Goal: Register for event/course

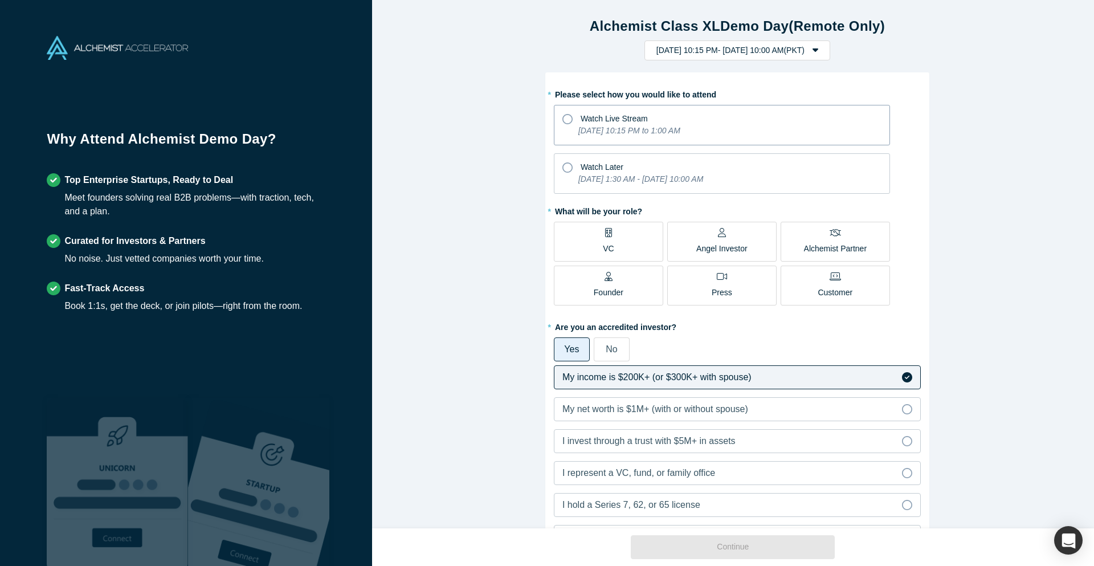
click at [562, 121] on icon at bounding box center [567, 119] width 10 height 10
click at [0, 0] on input "Watch Live Stream [DATE] 10:15 PM to 1:00 AM" at bounding box center [0, 0] width 0 height 0
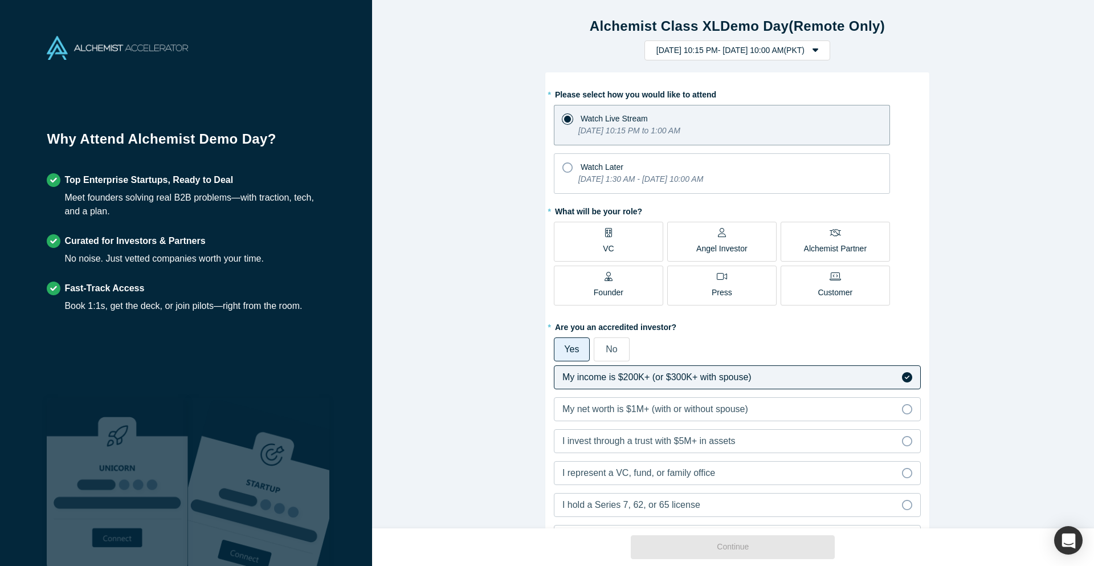
click at [462, 194] on div "Alchemist Class XL Demo Day (Remote Only) [DATE] 10:15 PM - [DATE] 10:00 AM ( P…" at bounding box center [737, 268] width 730 height 537
drag, startPoint x: 462, startPoint y: 194, endPoint x: 436, endPoint y: 181, distance: 28.8
click at [436, 181] on div "Alchemist Class XL Demo Day (Remote Only) [DATE] 10:15 PM - [DATE] 10:00 AM ( P…" at bounding box center [737, 268] width 730 height 537
drag, startPoint x: 465, startPoint y: 174, endPoint x: 459, endPoint y: 173, distance: 6.4
click at [459, 173] on div "Alchemist Class XL Demo Day (Remote Only) [DATE] 10:15 PM - [DATE] 10:00 AM ( P…" at bounding box center [737, 268] width 730 height 537
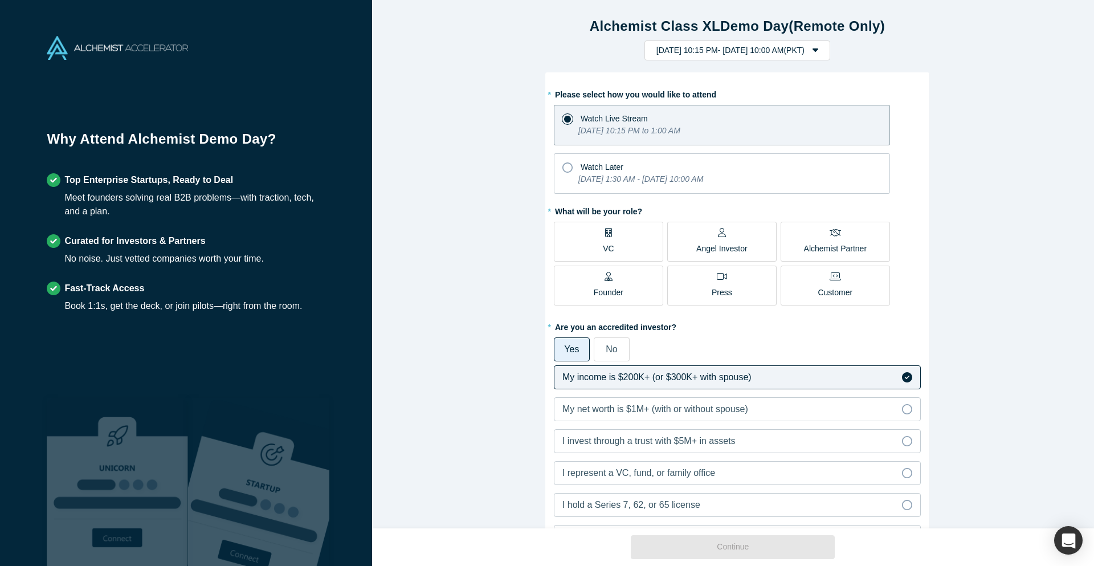
drag, startPoint x: 459, startPoint y: 173, endPoint x: 445, endPoint y: 169, distance: 14.2
click at [445, 169] on div "Alchemist Class XL Demo Day (Remote Only) Tuesday, September 30, 2025 10:15 PM …" at bounding box center [737, 268] width 730 height 537
drag, startPoint x: 484, startPoint y: 157, endPoint x: 470, endPoint y: 156, distance: 14.3
click at [470, 156] on div "Alchemist Class XL Demo Day (Remote Only) Tuesday, September 30, 2025 10:15 PM …" at bounding box center [737, 268] width 730 height 537
drag, startPoint x: 470, startPoint y: 156, endPoint x: 472, endPoint y: 146, distance: 9.3
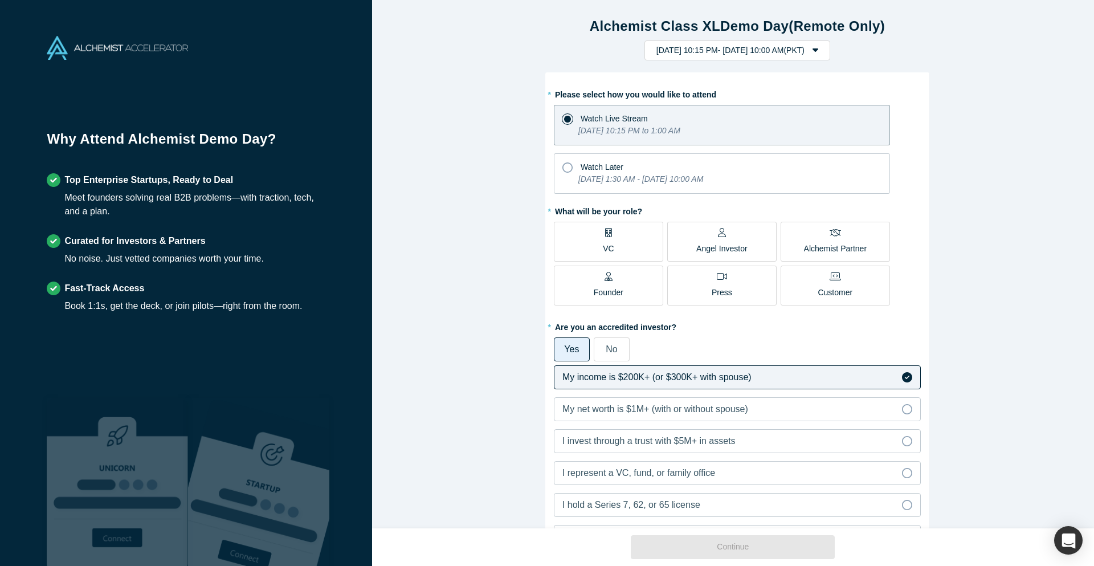
click at [438, 146] on div "Alchemist Class XL Demo Day (Remote Only) Tuesday, September 30, 2025 10:15 PM …" at bounding box center [737, 268] width 730 height 537
drag, startPoint x: 493, startPoint y: 146, endPoint x: 476, endPoint y: 146, distance: 16.5
click at [476, 146] on div "Alchemist Class XL Demo Day (Remote Only) Tuesday, September 30, 2025 10:15 PM …" at bounding box center [737, 268] width 730 height 537
drag, startPoint x: 476, startPoint y: 146, endPoint x: 456, endPoint y: 146, distance: 19.9
click at [453, 146] on div "Alchemist Class XL Demo Day (Remote Only) Tuesday, September 30, 2025 10:15 PM …" at bounding box center [737, 268] width 730 height 537
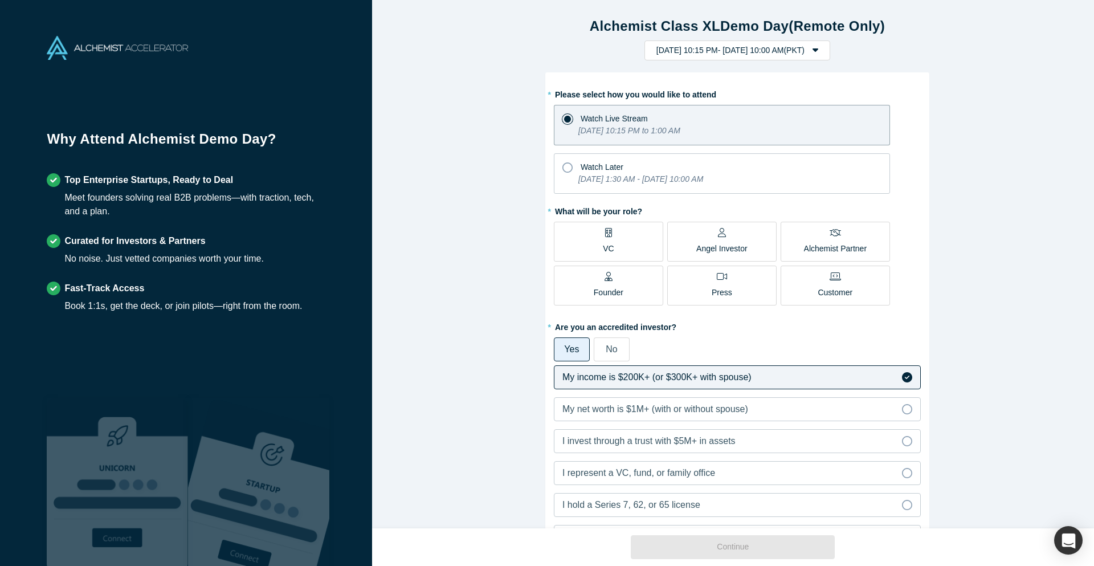
click at [490, 153] on div "Alchemist Class XL Demo Day (Remote Only) Tuesday, September 30, 2025 10:15 PM …" at bounding box center [737, 268] width 730 height 537
drag, startPoint x: 490, startPoint y: 153, endPoint x: 467, endPoint y: 151, distance: 23.5
click at [467, 151] on div "Alchemist Class XL Demo Day (Remote Only) Tuesday, September 30, 2025 10:15 PM …" at bounding box center [737, 268] width 730 height 537
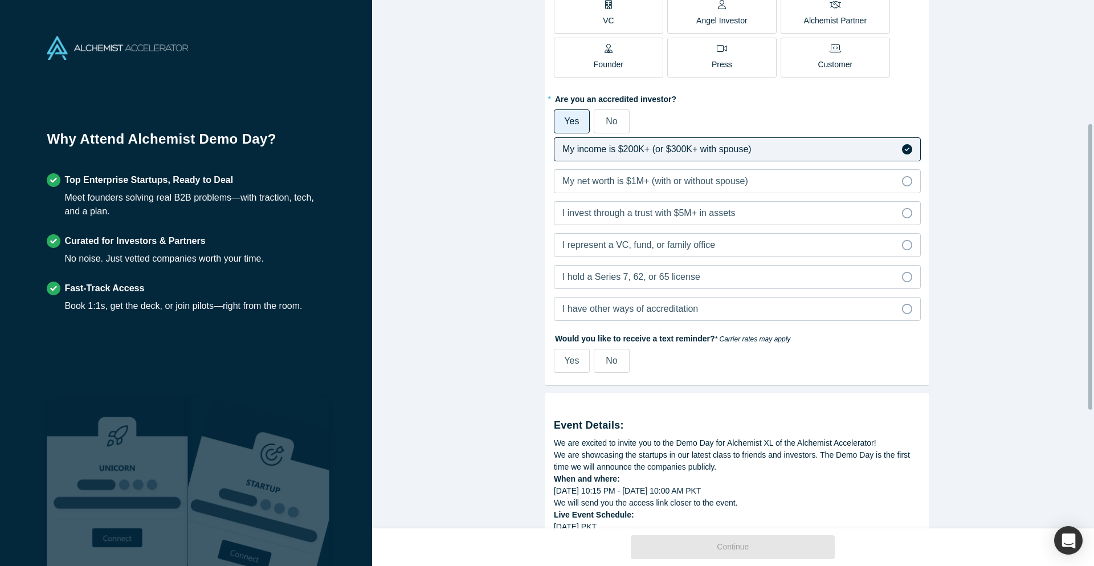
scroll to position [285, 0]
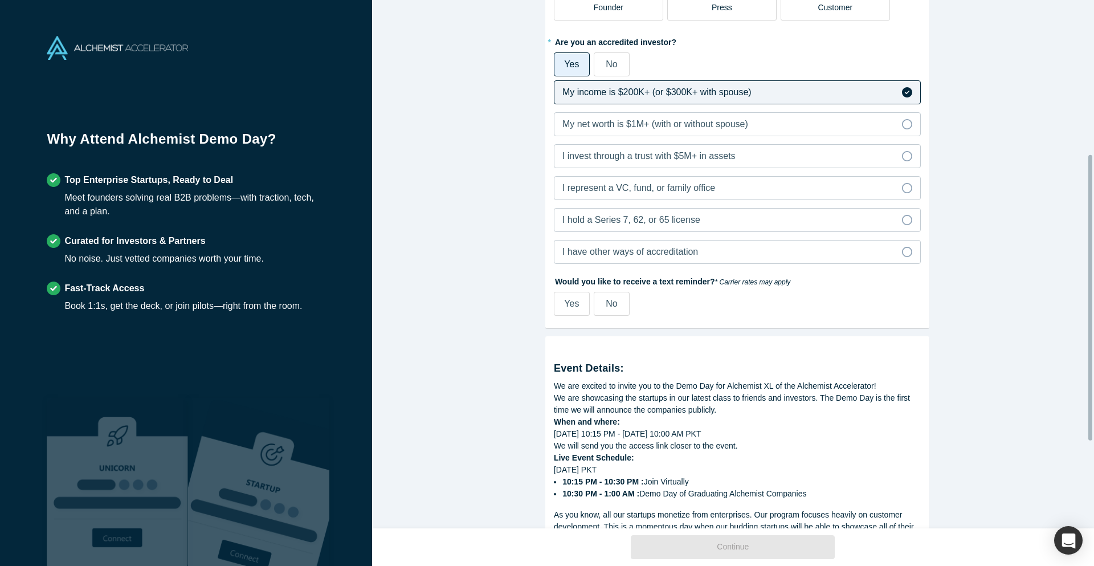
click at [564, 307] on span "Yes" at bounding box center [571, 304] width 15 height 10
click at [0, 0] on input "Yes" at bounding box center [0, 0] width 0 height 0
select select "US"
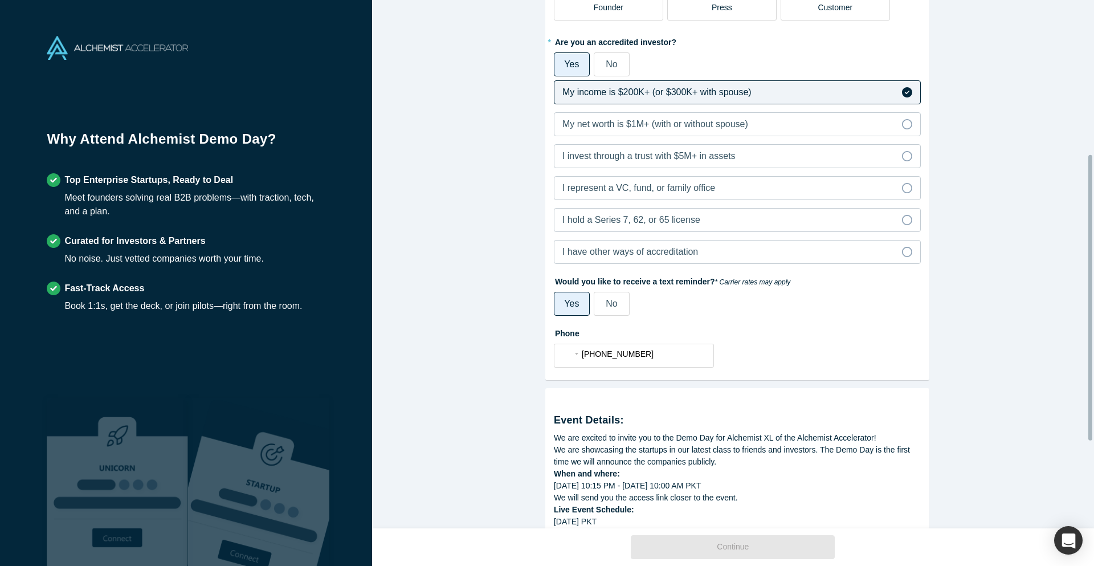
click at [505, 281] on div "Alchemist Class XL Demo Day (Remote Only) Tuesday, September 30, 2025 10:15 PM …" at bounding box center [737, 268] width 730 height 537
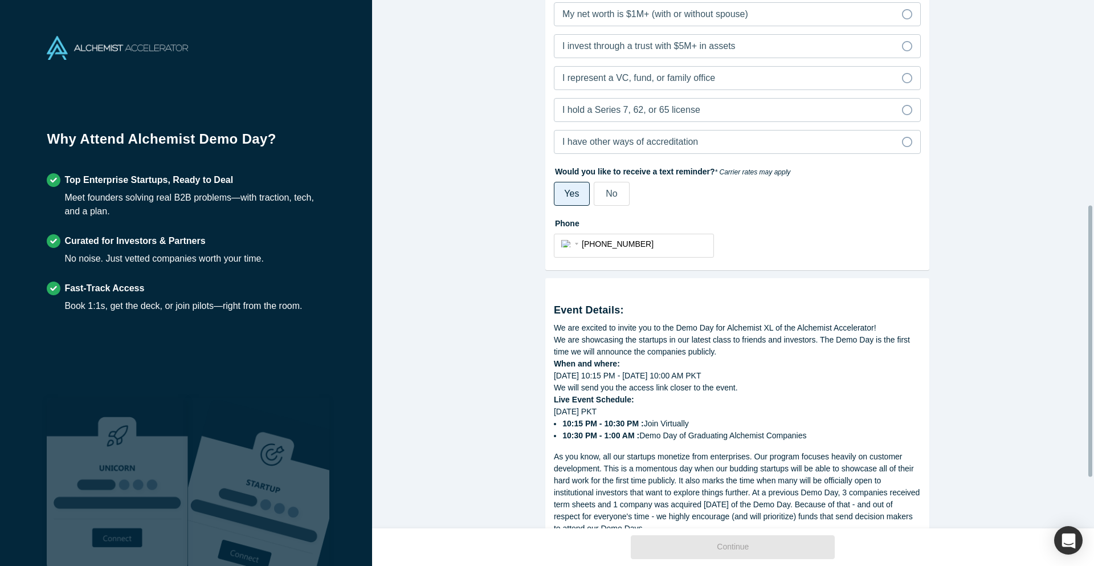
scroll to position [399, 0]
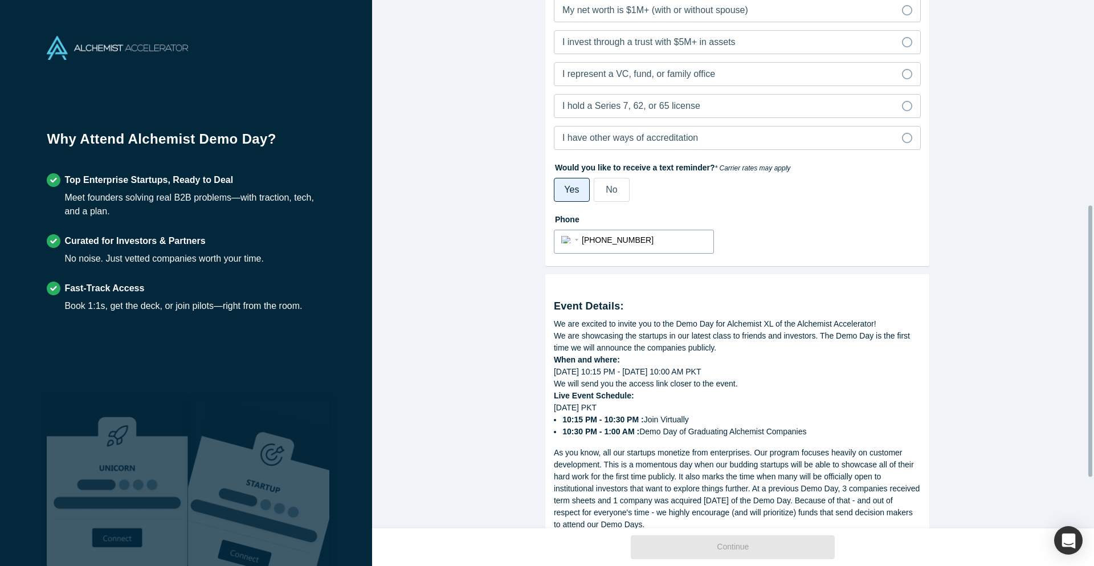
click at [627, 240] on input "+1 281 407 4881" at bounding box center [644, 240] width 125 height 17
drag, startPoint x: 639, startPoint y: 239, endPoint x: 550, endPoint y: 241, distance: 88.9
click at [554, 241] on div "International Afghanistan Åland Islands Albania Algeria American Samoa Andorra …" at bounding box center [634, 242] width 160 height 24
select select "Country"
type input "+9"
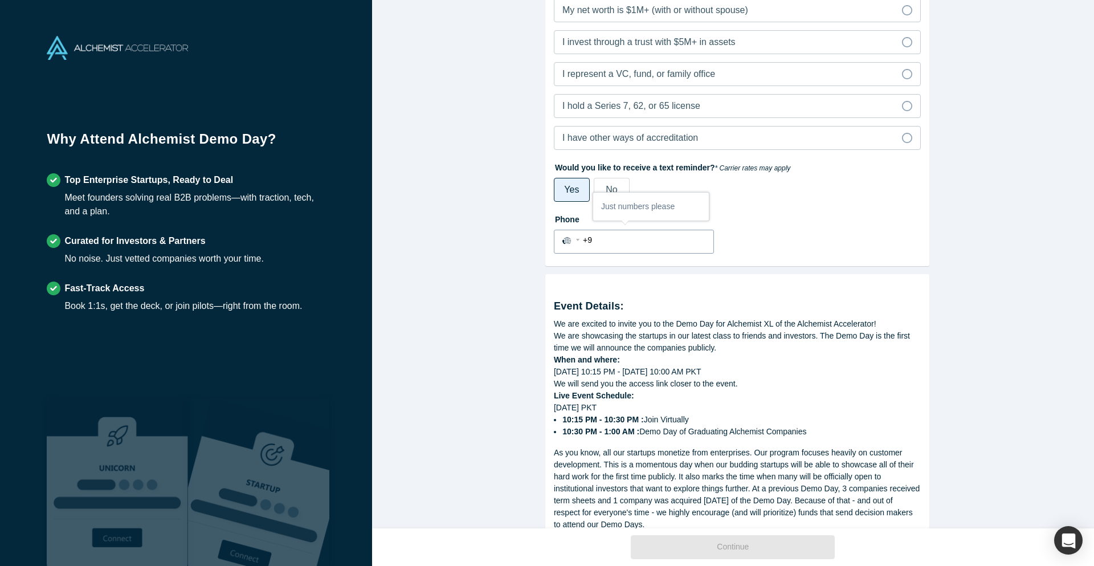
select select "PK"
click at [584, 245] on input "+92 300 4467041" at bounding box center [644, 240] width 125 height 17
click at [508, 239] on div "Alchemist Class XL Demo Day (Remote Only) Tuesday, September 30, 2025 10:15 PM …" at bounding box center [737, 268] width 730 height 537
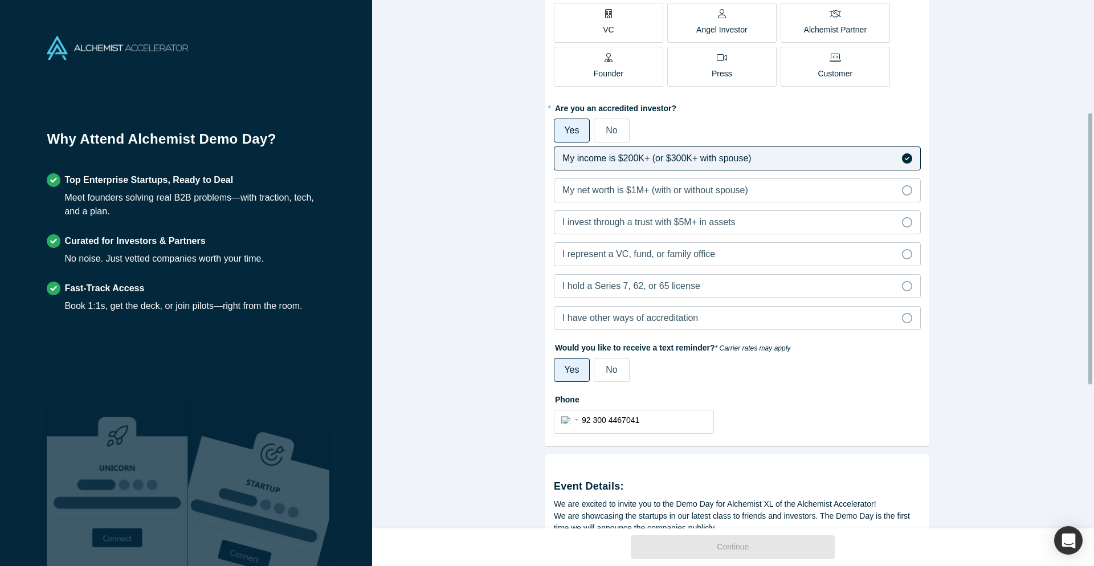
scroll to position [269, 0]
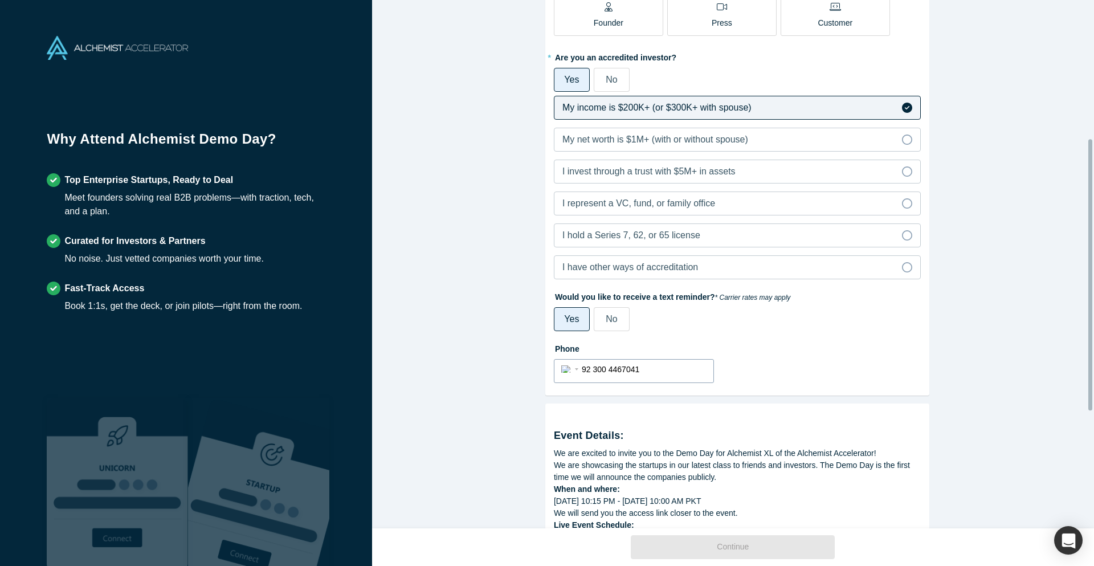
click at [570, 379] on div "International Afghanistan Åland Islands Albania Algeria American Samoa Andorra …" at bounding box center [634, 371] width 160 height 24
click at [570, 370] on select "International Afghanistan Åland Islands Albania Algeria American Samoa Andorra …" at bounding box center [571, 368] width 21 height 17
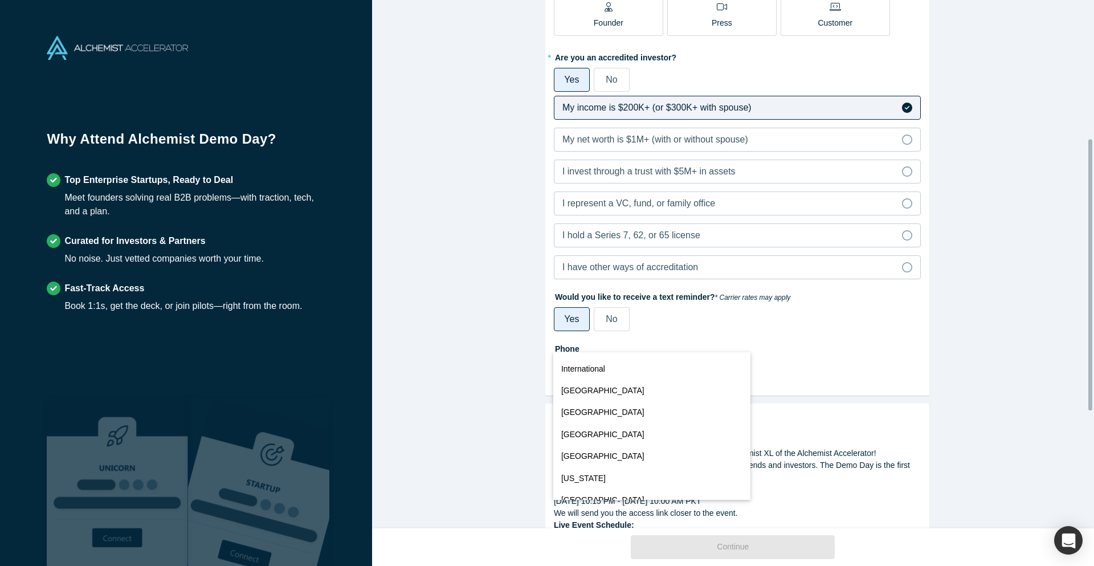
scroll to position [3573, 0]
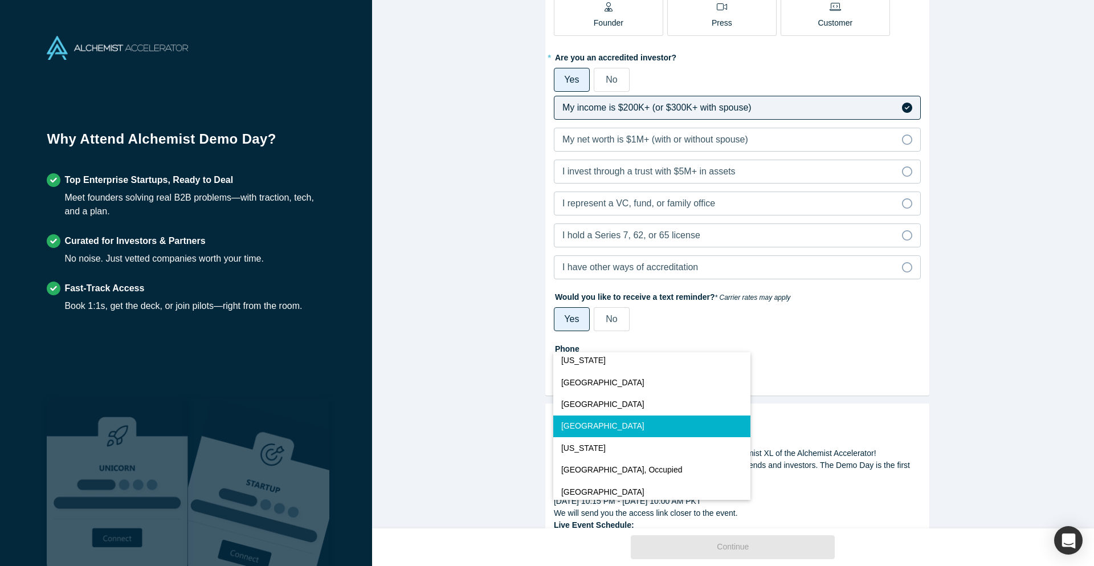
click at [685, 431] on button "Pakistan" at bounding box center [652, 426] width 198 height 22
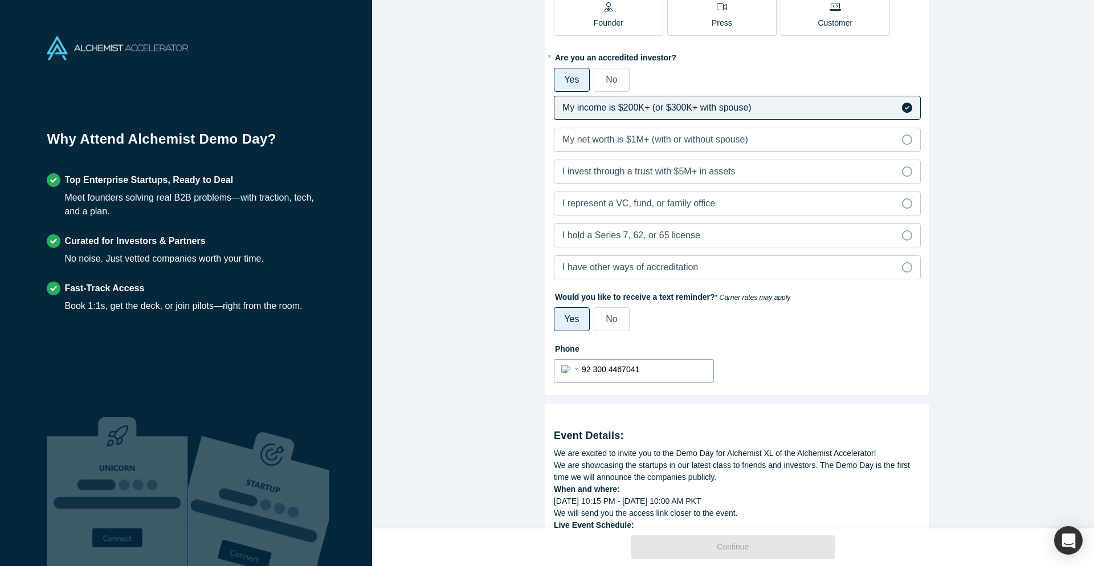
click at [589, 369] on input "92 300 4467041" at bounding box center [644, 369] width 125 height 17
click at [468, 333] on div "Alchemist Class XL Demo Day (Remote Only) Tuesday, September 30, 2025 10:15 PM …" at bounding box center [737, 268] width 730 height 537
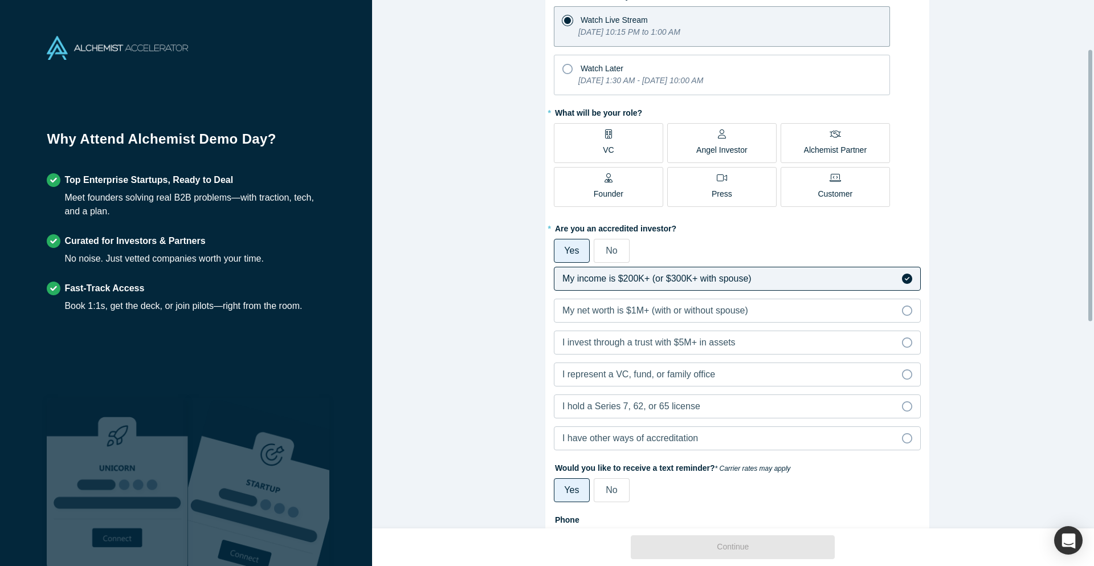
scroll to position [42, 0]
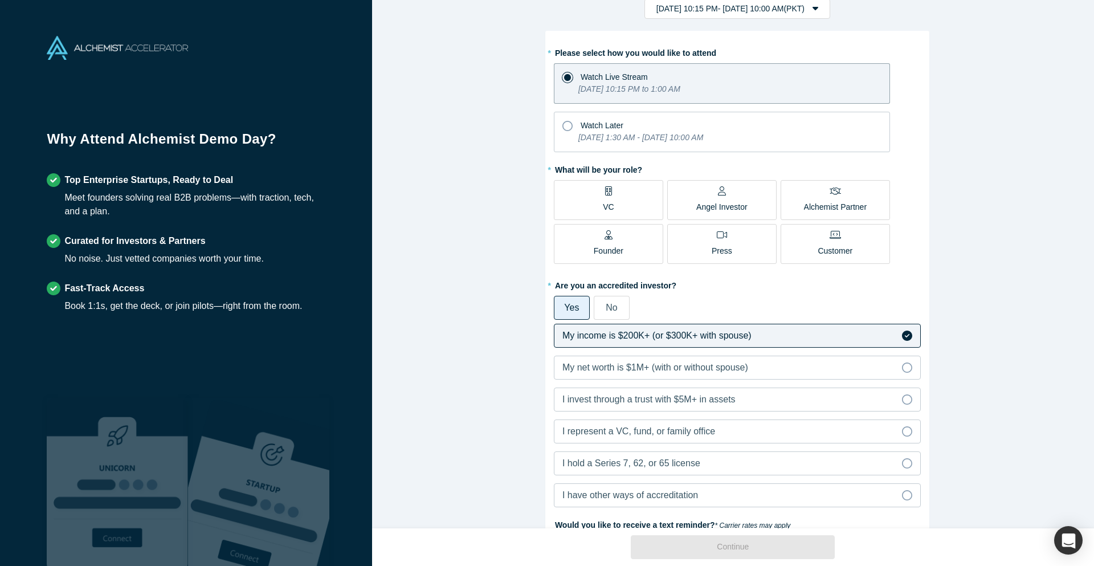
click at [977, 210] on div "Alchemist Class XL Demo Day (Remote Only) Tuesday, September 30, 2025 10:15 PM …" at bounding box center [737, 268] width 730 height 537
drag, startPoint x: 984, startPoint y: 194, endPoint x: 996, endPoint y: 166, distance: 30.4
click at [996, 166] on div "Alchemist Class XL Demo Day (Remote Only) Tuesday, September 30, 2025 10:15 PM …" at bounding box center [737, 268] width 730 height 537
drag, startPoint x: 996, startPoint y: 166, endPoint x: 987, endPoint y: 151, distance: 17.9
click at [997, 149] on div "Alchemist Class XL Demo Day (Remote Only) Tuesday, September 30, 2025 10:15 PM …" at bounding box center [737, 268] width 730 height 537
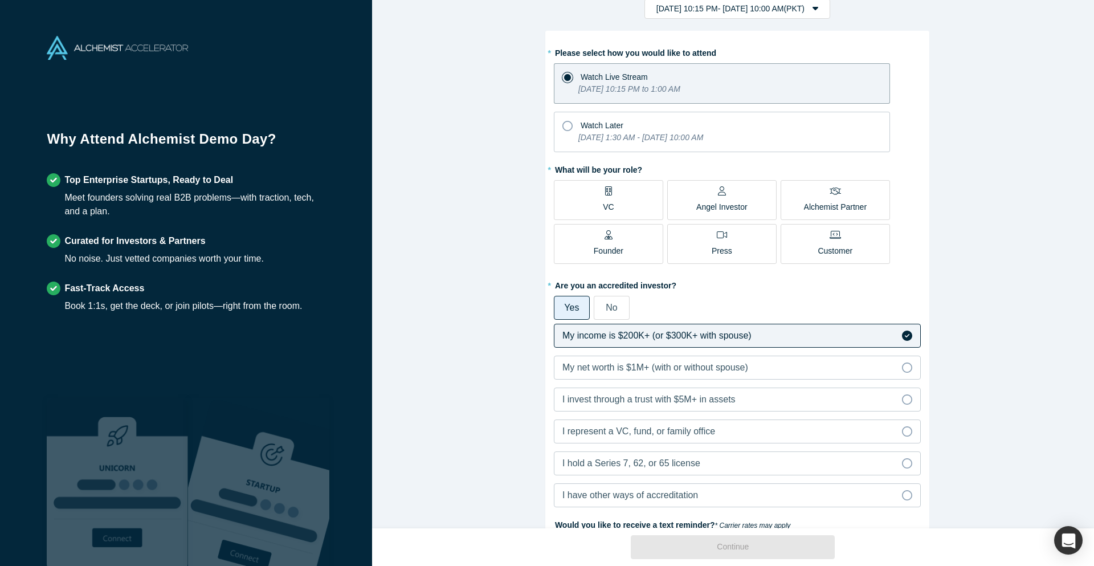
click at [603, 209] on p "VC" at bounding box center [608, 207] width 11 height 12
click at [0, 0] on input "VC" at bounding box center [0, 0] width 0 height 0
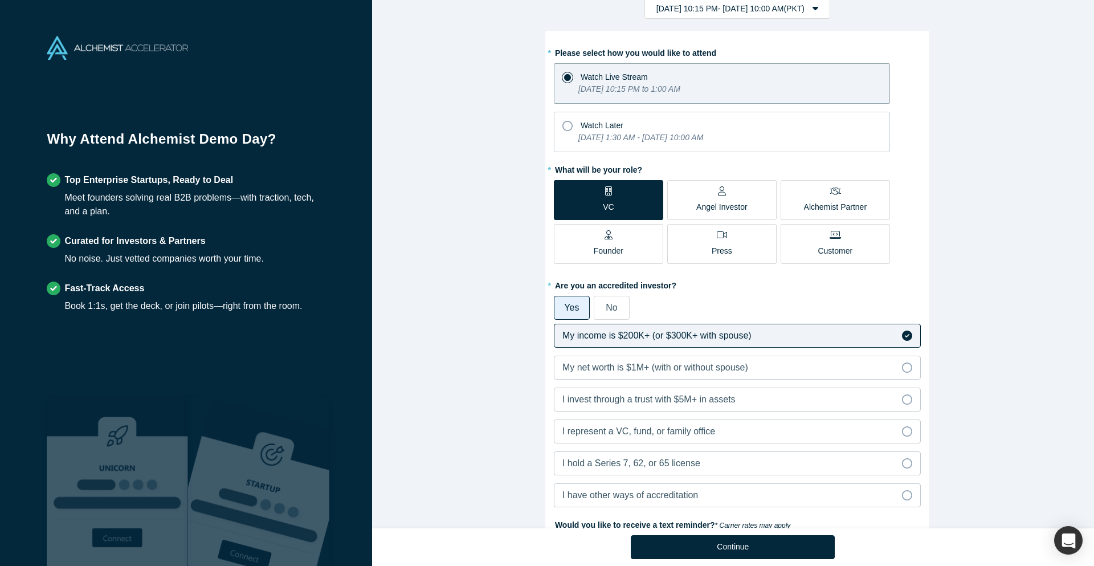
click at [464, 220] on div "Alchemist Class XL Demo Day (Remote Only) Tuesday, September 30, 2025 10:15 PM …" at bounding box center [737, 268] width 730 height 537
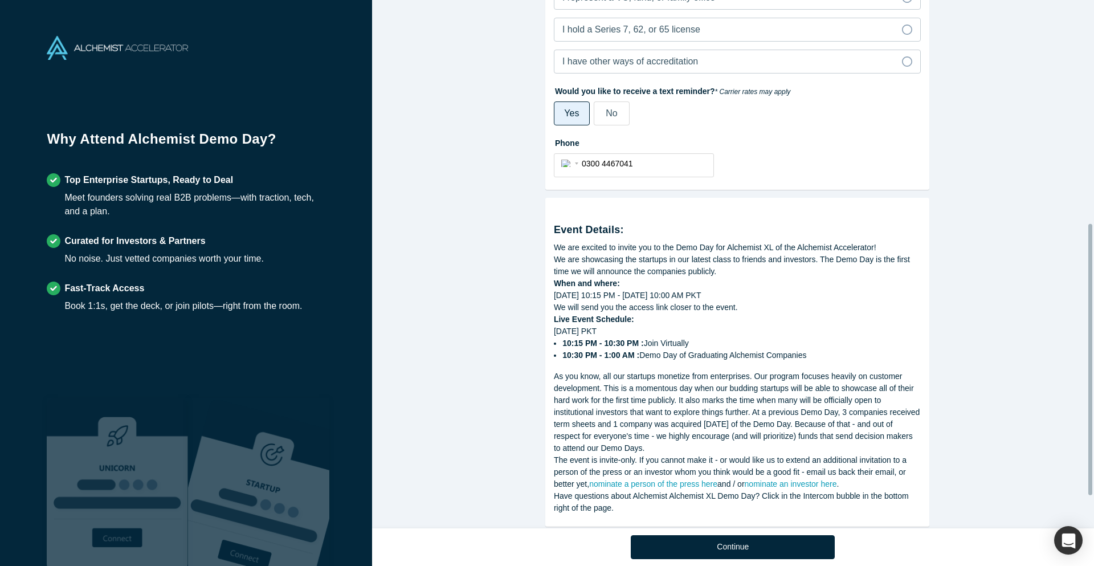
scroll to position [497, 0]
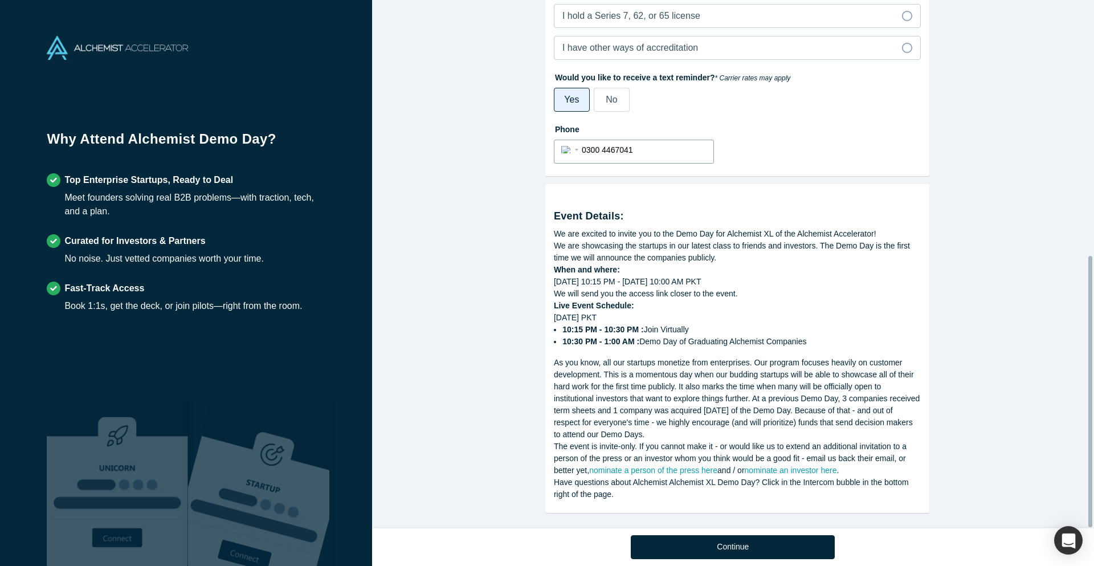
click at [582, 142] on input "0300 4467041" at bounding box center [644, 150] width 125 height 17
type input "3004467041"
click at [522, 207] on div "Alchemist Class XL Demo Day (Remote Only) Tuesday, September 30, 2025 10:15 PM …" at bounding box center [737, 268] width 730 height 537
click at [509, 431] on div "Alchemist Class XL Demo Day (Remote Only) Tuesday, September 30, 2025 10:15 PM …" at bounding box center [737, 268] width 730 height 537
drag, startPoint x: 509, startPoint y: 431, endPoint x: 483, endPoint y: 432, distance: 26.2
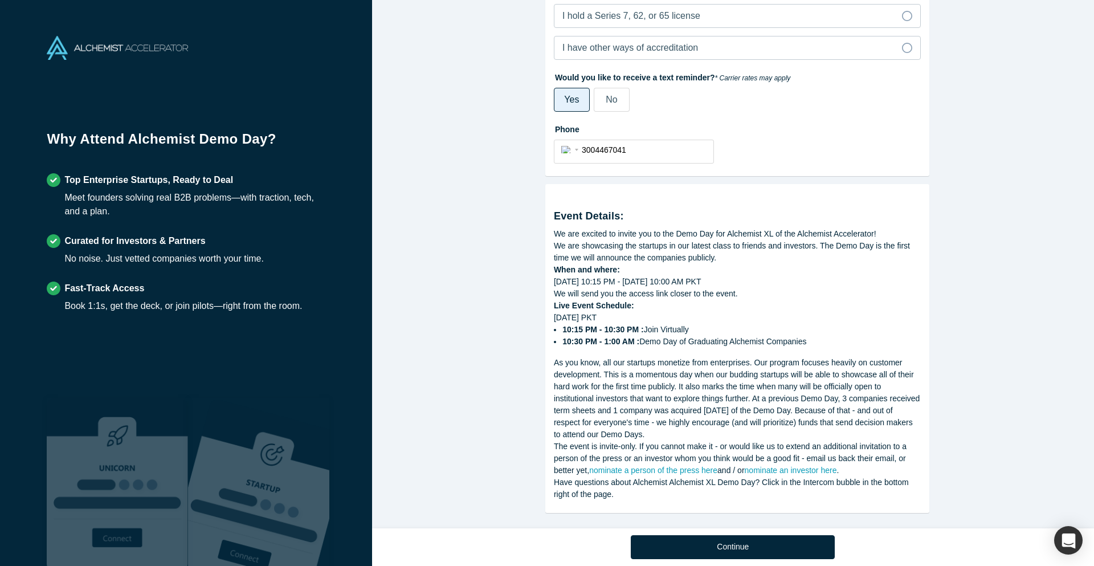
click at [483, 432] on div "Alchemist Class XL Demo Day (Remote Only) Tuesday, September 30, 2025 10:15 PM …" at bounding box center [737, 268] width 730 height 537
drag, startPoint x: 483, startPoint y: 432, endPoint x: 499, endPoint y: 439, distance: 17.4
click at [471, 433] on div "Alchemist Class XL Demo Day (Remote Only) Tuesday, September 30, 2025 10:15 PM …" at bounding box center [737, 268] width 730 height 537
click at [759, 549] on button "Continue" at bounding box center [733, 547] width 204 height 24
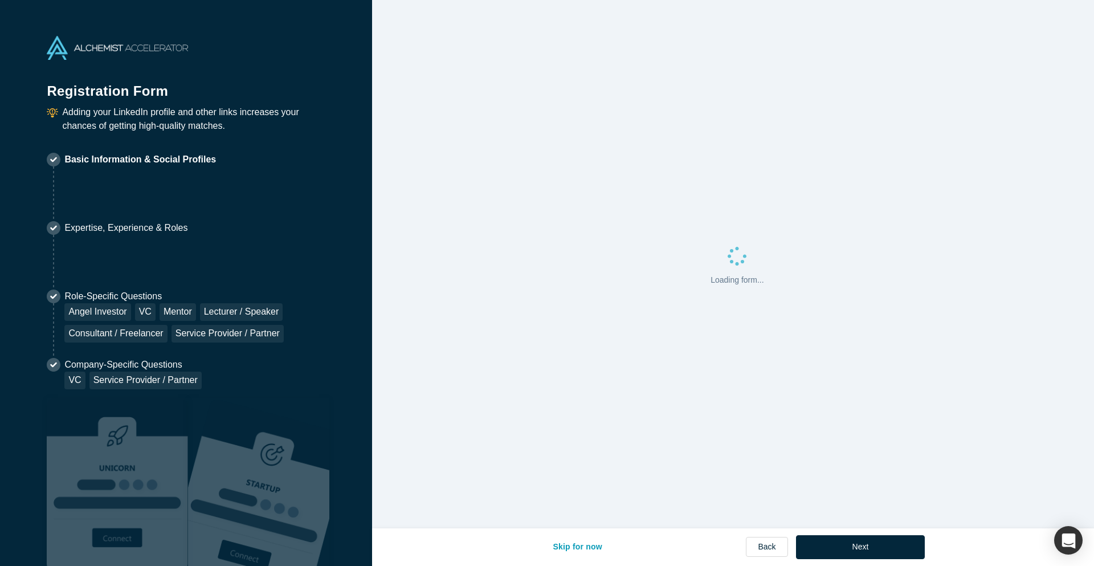
select select "PK"
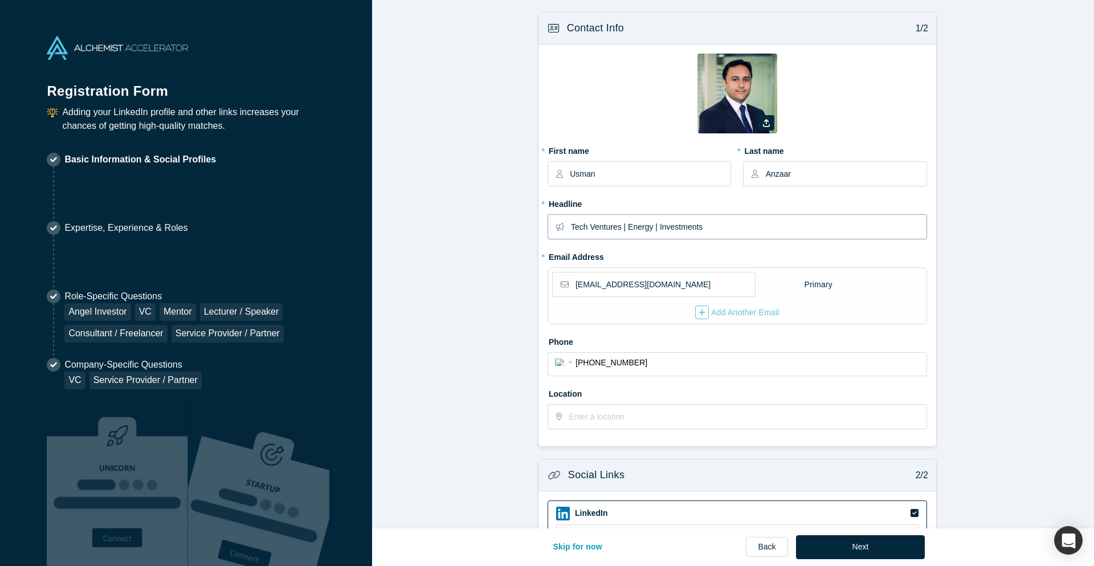
click at [704, 231] on input "Tech Ventures | Energy | Investments" at bounding box center [748, 227] width 355 height 24
click at [500, 239] on form "Contact Info 1/2 Zoom Save Remove Upload New * First name Usman * Last name Anz…" at bounding box center [737, 368] width 730 height 712
drag, startPoint x: 501, startPoint y: 239, endPoint x: 496, endPoint y: 240, distance: 5.7
click at [496, 240] on form "Contact Info 1/2 Zoom Save Remove Upload New * First name Usman * Last name Anz…" at bounding box center [737, 368] width 730 height 712
drag, startPoint x: 496, startPoint y: 240, endPoint x: 481, endPoint y: 236, distance: 14.6
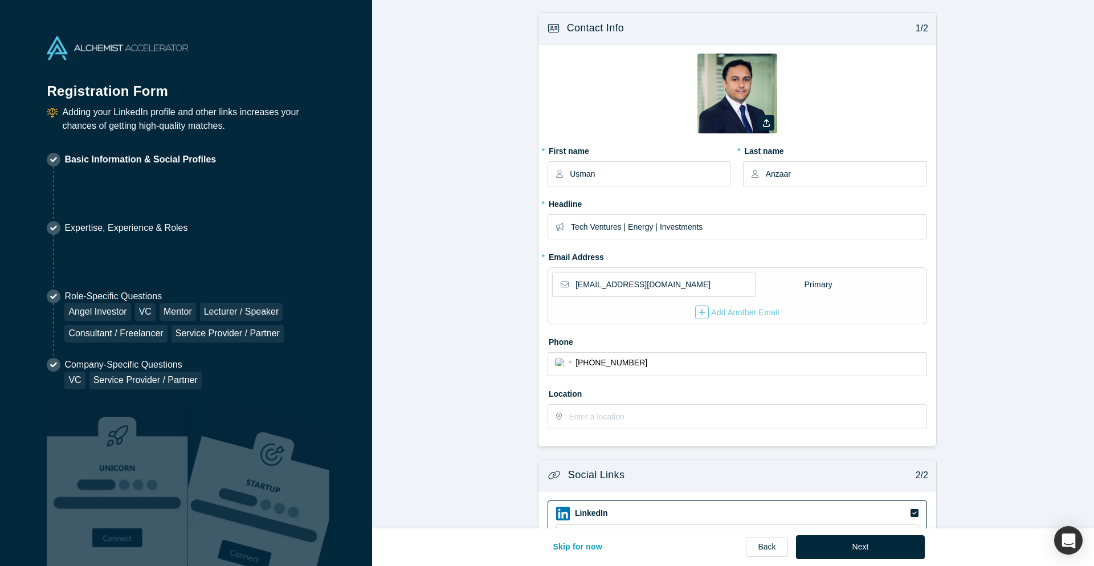
click at [481, 236] on form "Contact Info 1/2 Zoom Save Remove Upload New * First name Usman * Last name Anz…" at bounding box center [737, 368] width 730 height 712
drag, startPoint x: 507, startPoint y: 230, endPoint x: 487, endPoint y: 231, distance: 20.0
click at [487, 231] on form "Contact Info 1/2 Zoom Save Remove Upload New * First name Usman * Last name Anz…" at bounding box center [737, 368] width 730 height 712
drag, startPoint x: 487, startPoint y: 231, endPoint x: 476, endPoint y: 229, distance: 11.5
click at [476, 229] on form "Contact Info 1/2 Zoom Save Remove Upload New * First name Usman * Last name Anz…" at bounding box center [737, 368] width 730 height 712
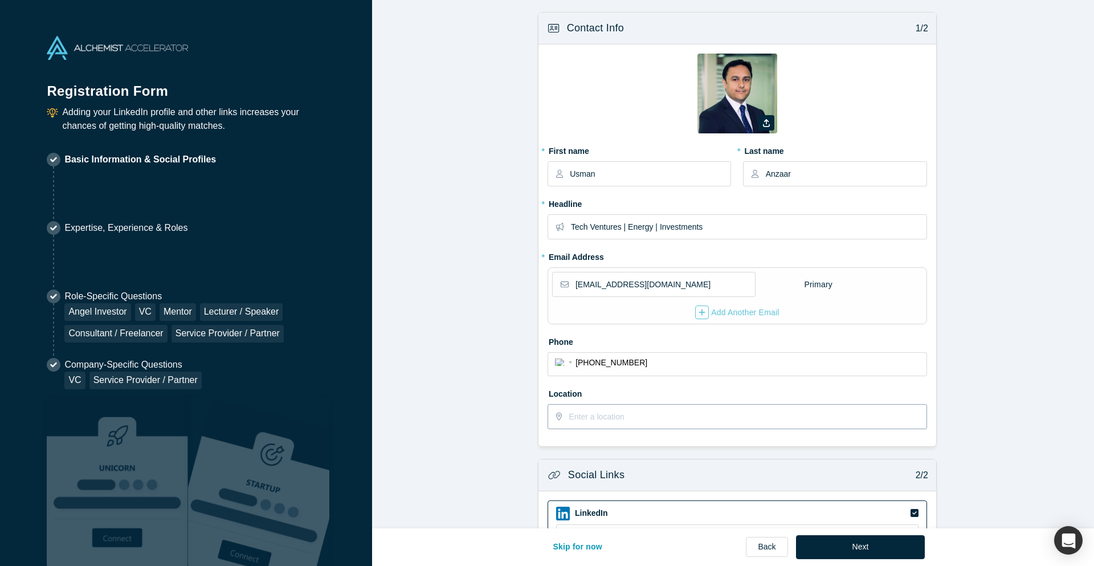
click at [613, 420] on input "text" at bounding box center [747, 417] width 357 height 24
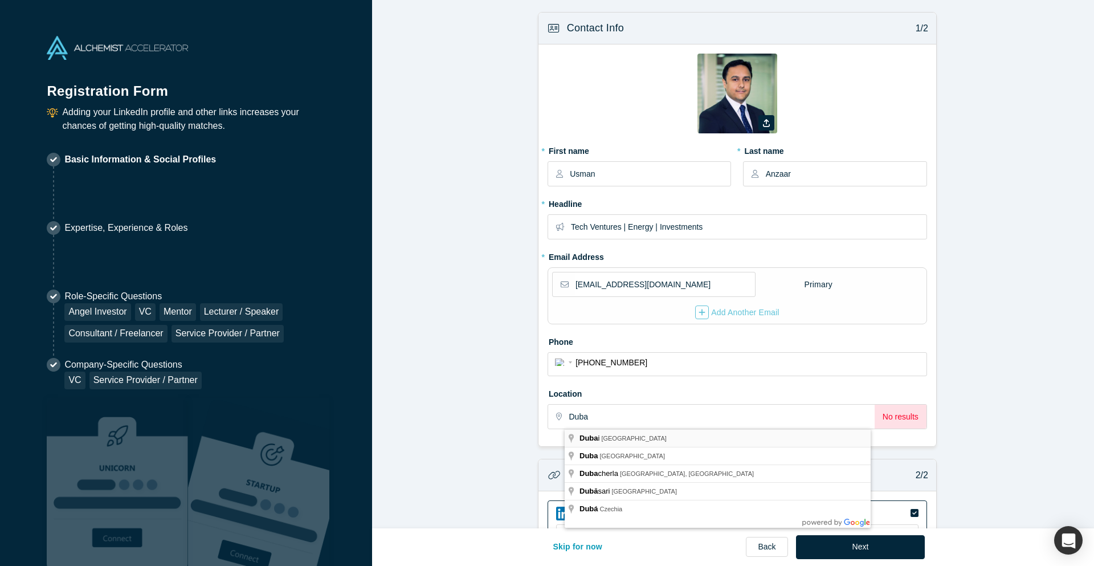
type input "Dubai - United Arab Emirates"
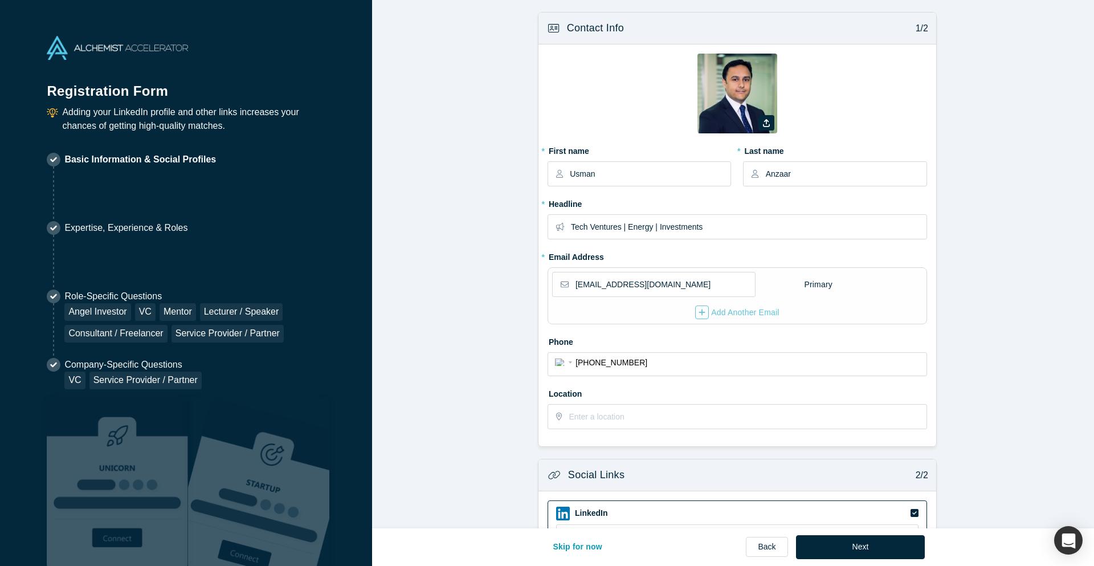
click at [496, 409] on form "Contact Info 1/2 Zoom Save Remove Upload New * First name Usman * Last name Anz…" at bounding box center [737, 368] width 730 height 712
click at [620, 414] on input "text" at bounding box center [747, 417] width 357 height 24
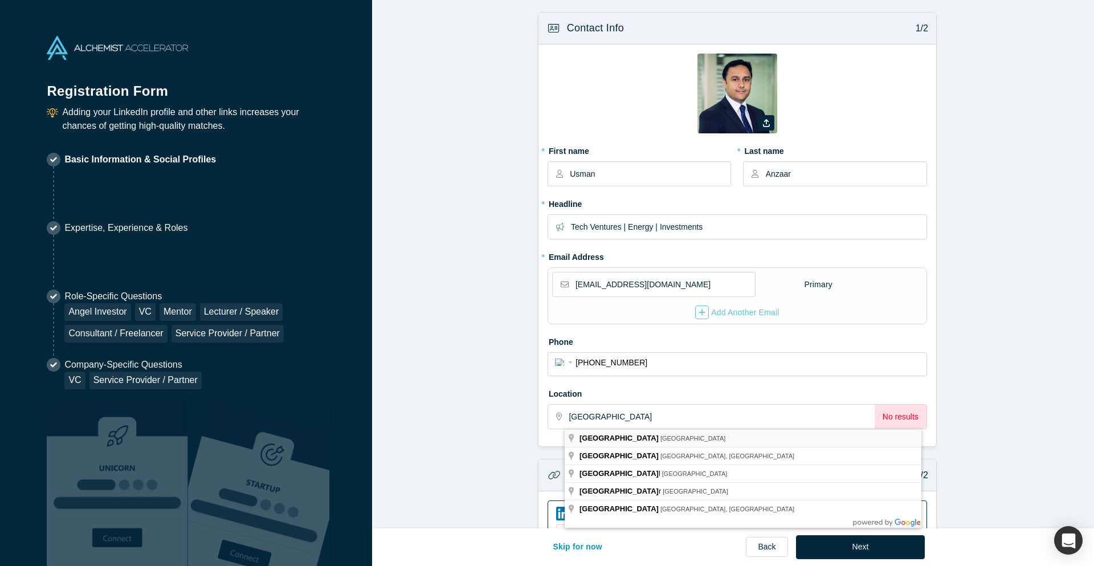
type input "Dubai - United Arab Emirates"
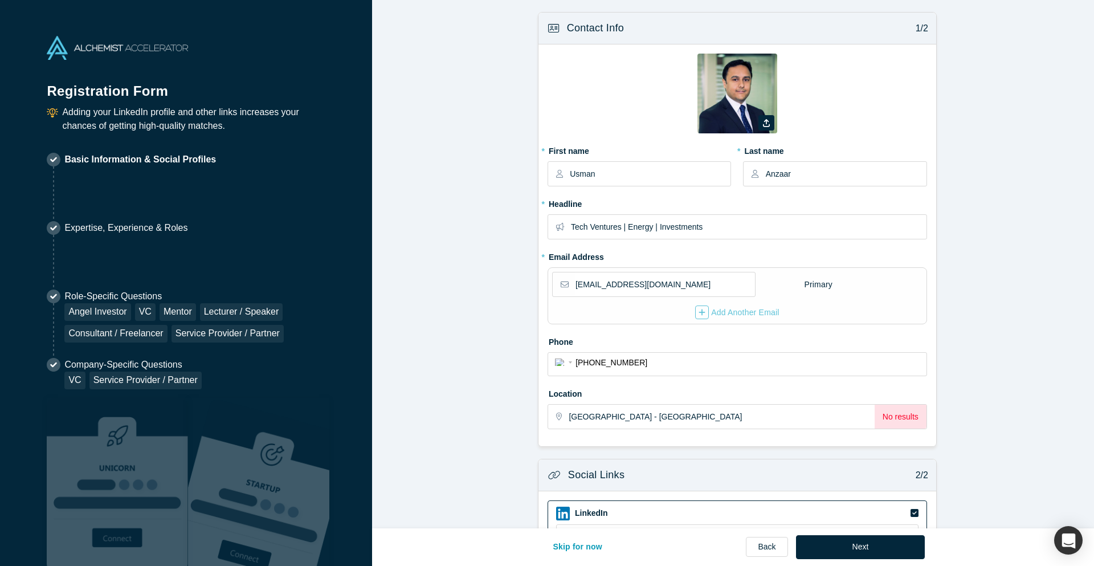
click at [1003, 425] on form "Contact Info 1/2 Zoom Save Remove Upload New * First name Usman * Last name Anz…" at bounding box center [737, 368] width 730 height 712
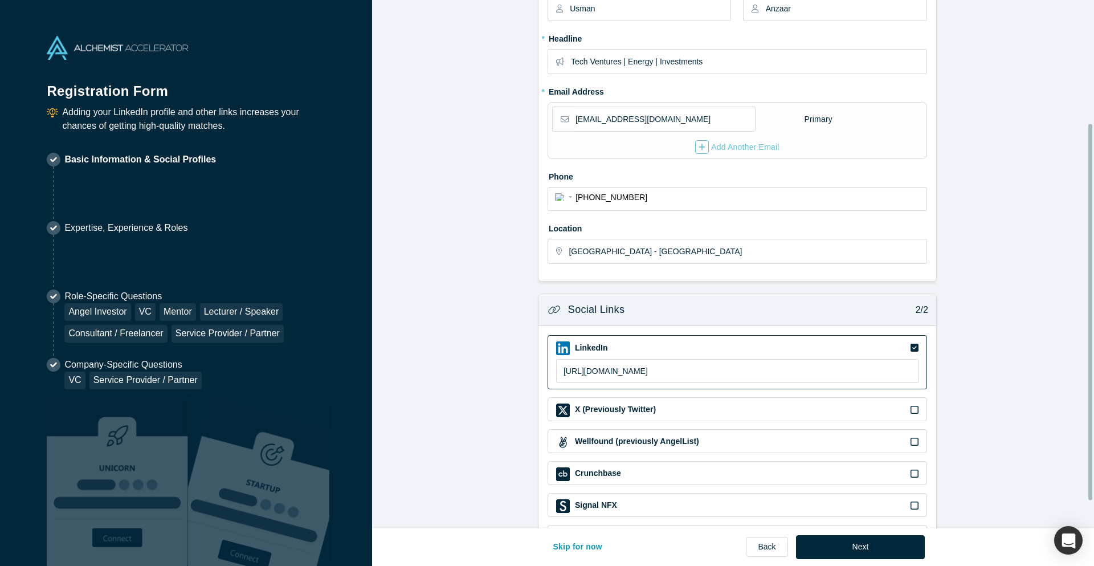
scroll to position [211, 0]
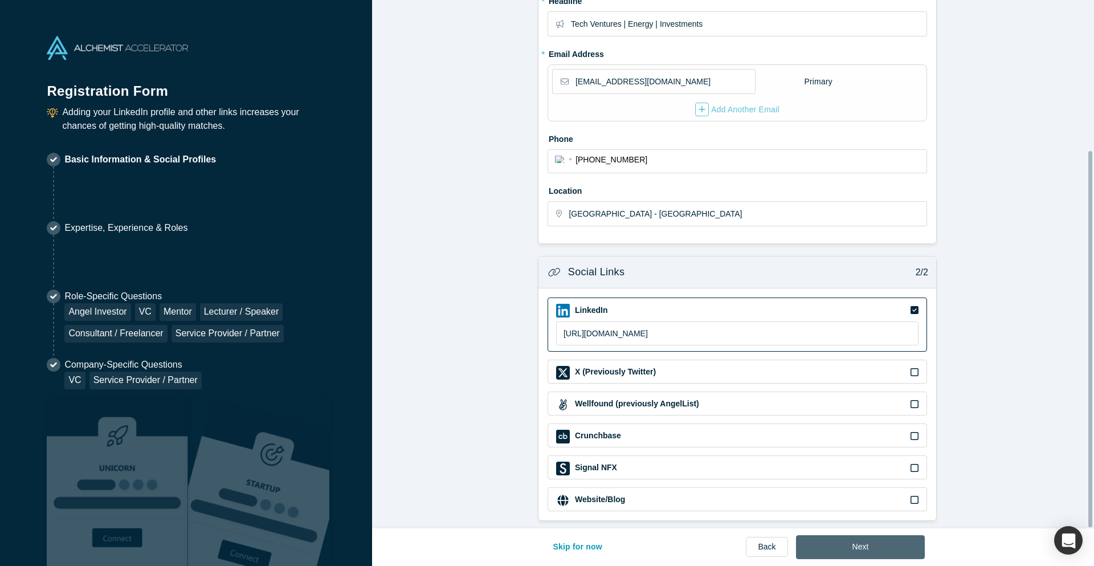
click at [876, 540] on button "Next" at bounding box center [860, 547] width 129 height 24
click at [994, 348] on form "Contact Info 1/2 Zoom Save Remove Upload New * First name Usman * Last name Anz…" at bounding box center [737, 165] width 730 height 712
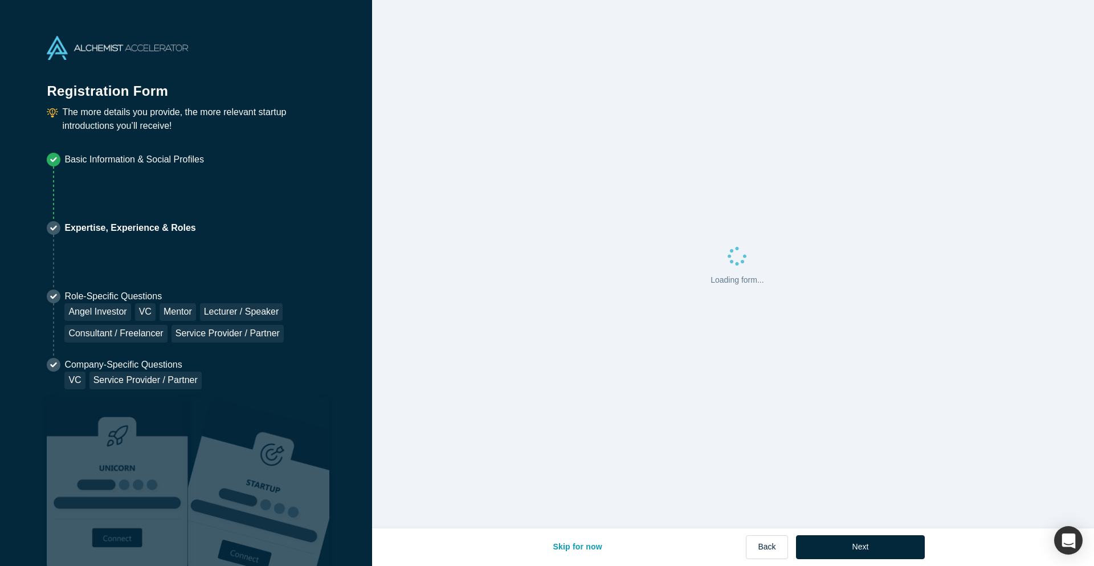
scroll to position [0, 0]
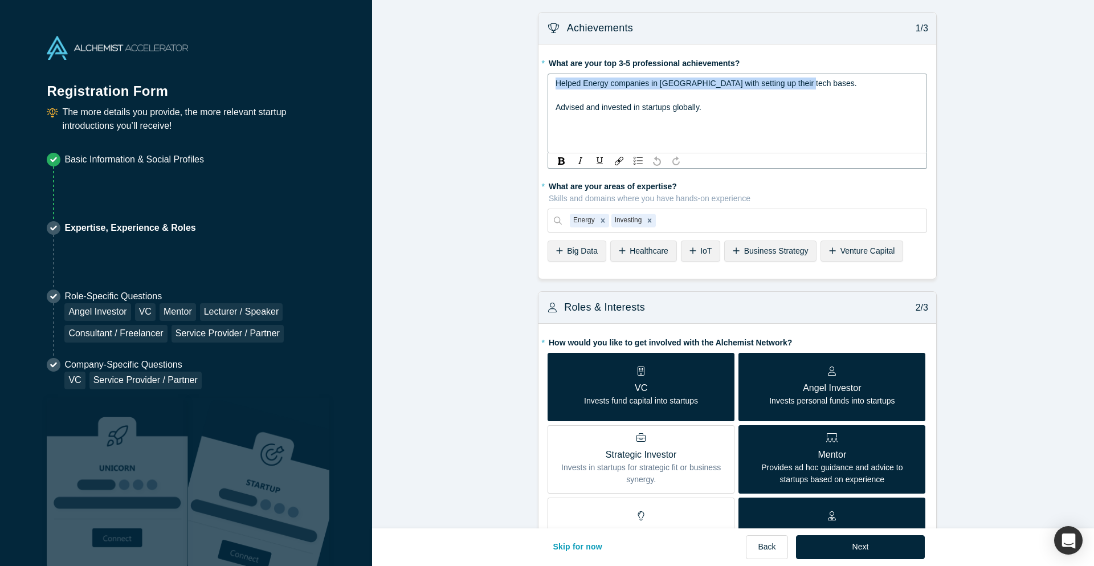
drag, startPoint x: 796, startPoint y: 82, endPoint x: 500, endPoint y: 79, distance: 296.3
click at [500, 79] on form "Achievements 1/3 * What are your top 3-5 professional achievements? Helped Ener…" at bounding box center [737, 549] width 730 height 1075
click at [705, 122] on div "Helped Energy companies in Africa with setting up their tech bases. Advised and…" at bounding box center [737, 113] width 379 height 80
drag, startPoint x: 717, startPoint y: 104, endPoint x: 650, endPoint y: 96, distance: 68.3
click at [650, 96] on div "Helped Energy companies in Africa with setting up their tech bases. Advised and…" at bounding box center [737, 95] width 364 height 36
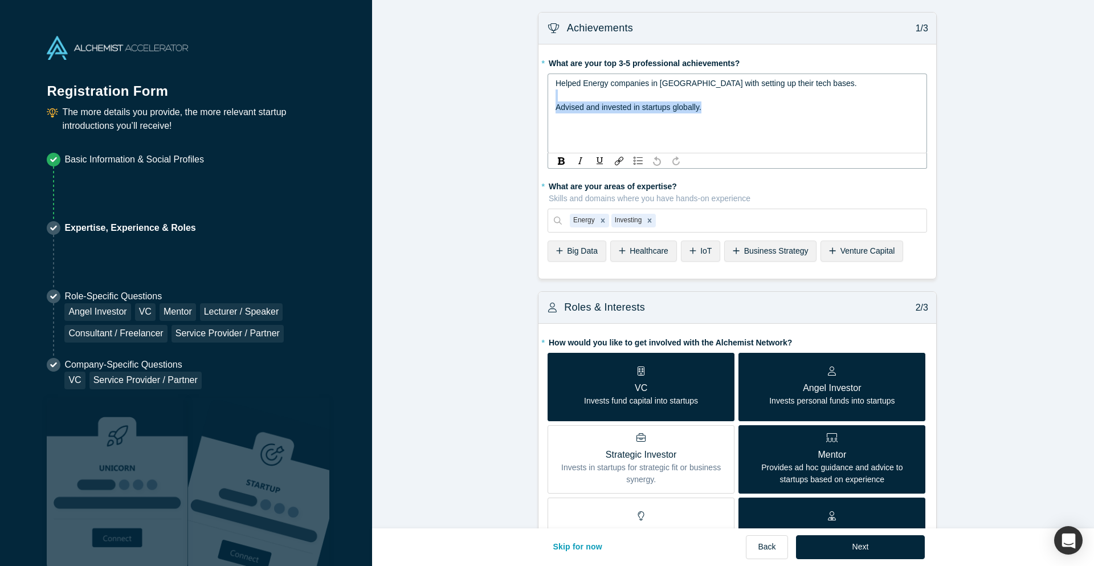
click at [733, 94] on div "rdw-editor" at bounding box center [737, 95] width 364 height 12
click at [787, 81] on span "Helped Energy companies in Africa with setting up their tech bases." at bounding box center [705, 83] width 301 height 9
click at [1072, 129] on form "Achievements 1/3 * What are your top 3-5 professional achievements? Advised and…" at bounding box center [737, 549] width 730 height 1075
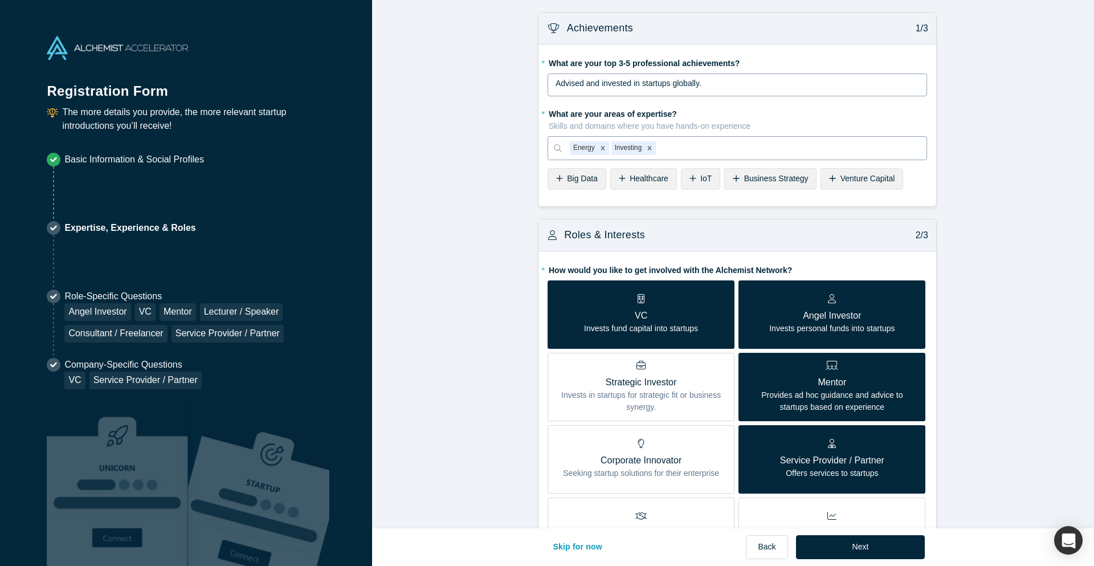
click at [687, 149] on div at bounding box center [788, 148] width 260 height 14
type input "Consulting"
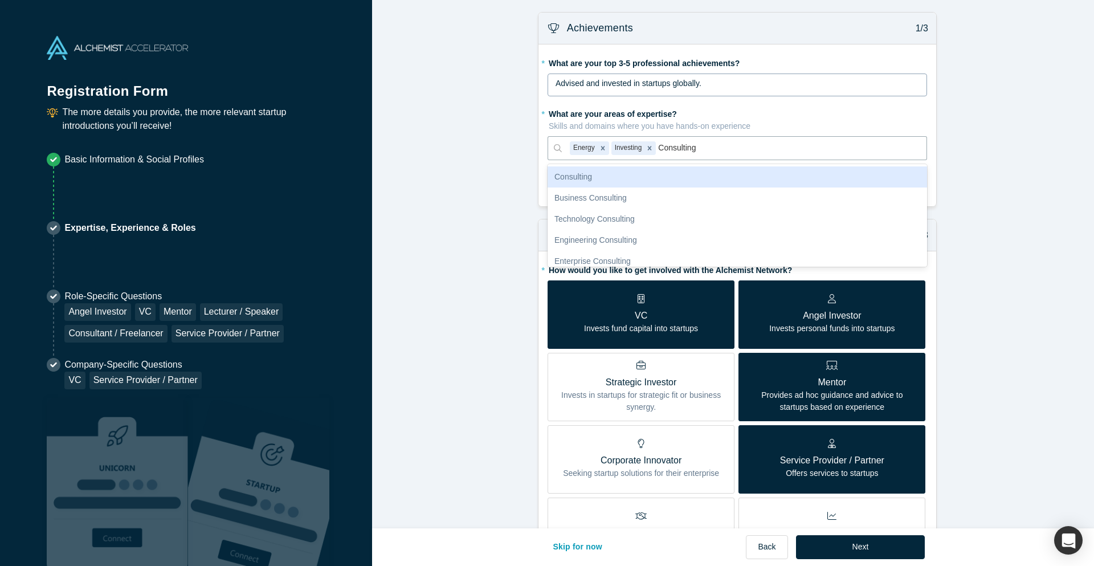
click at [561, 175] on div "Consulting" at bounding box center [737, 176] width 379 height 21
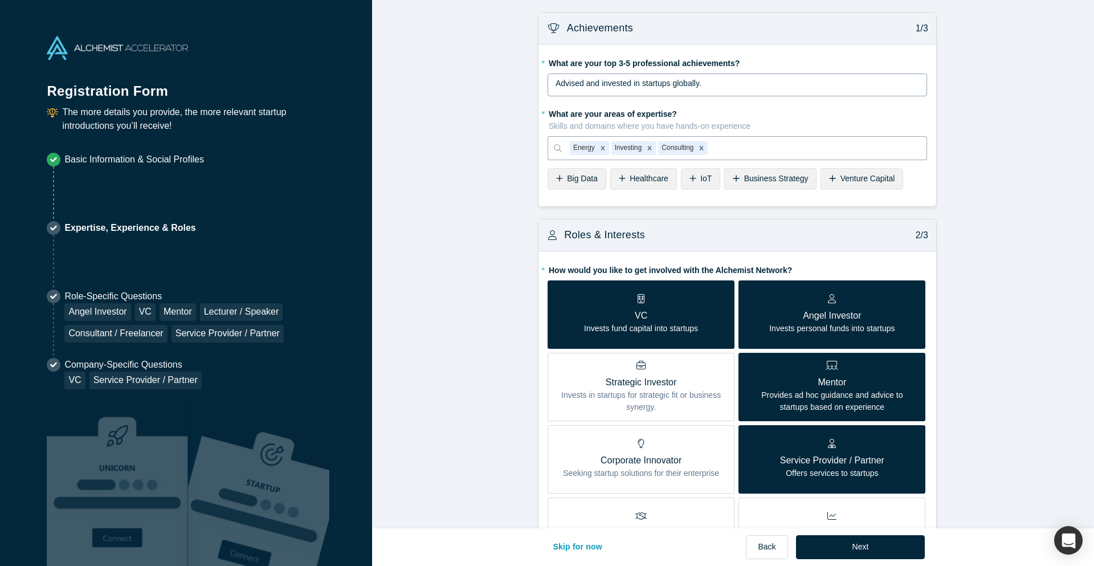
click at [434, 165] on form "Achievements 1/3 * What are your top 3-5 professional achievements? Advised and…" at bounding box center [737, 513] width 730 height 1003
drag, startPoint x: 468, startPoint y: 164, endPoint x: 465, endPoint y: 158, distance: 6.7
drag, startPoint x: 465, startPoint y: 158, endPoint x: 461, endPoint y: 129, distance: 29.4
click at [461, 129] on form "Achievements 1/3 * What are your top 3-5 professional achievements? Advised and…" at bounding box center [737, 513] width 730 height 1003
drag, startPoint x: 461, startPoint y: 129, endPoint x: 459, endPoint y: 121, distance: 8.2
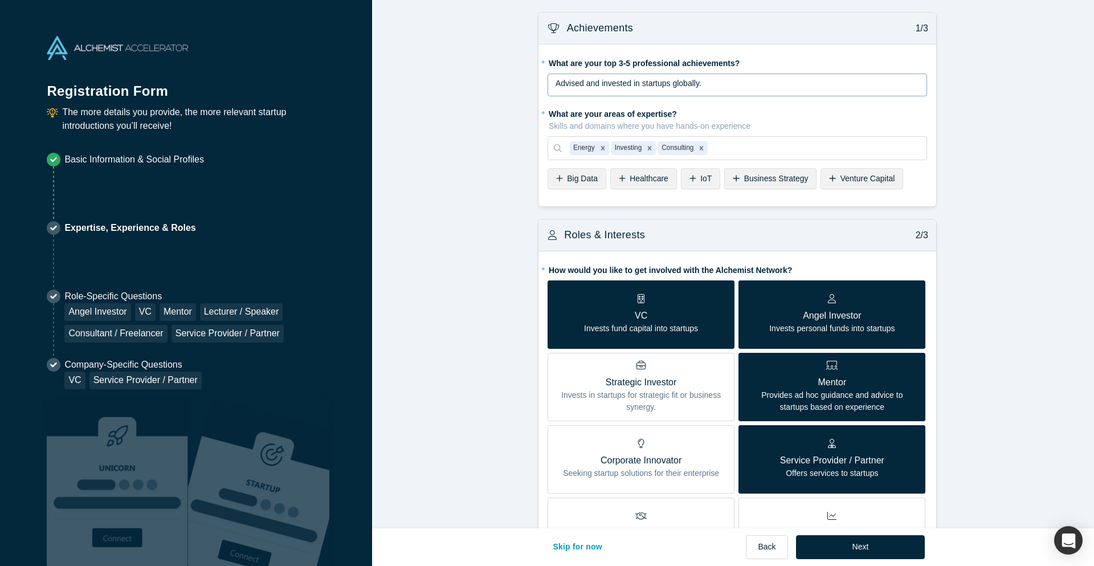
click at [459, 121] on form "Achievements 1/3 * What are your top 3-5 professional achievements? Advised and…" at bounding box center [737, 513] width 730 height 1003
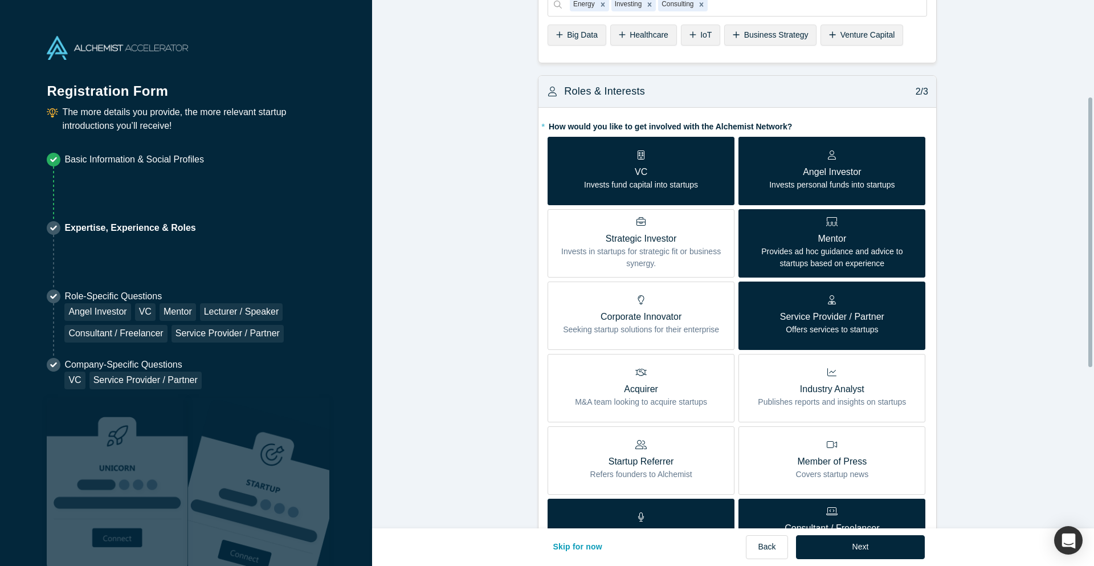
scroll to position [228, 0]
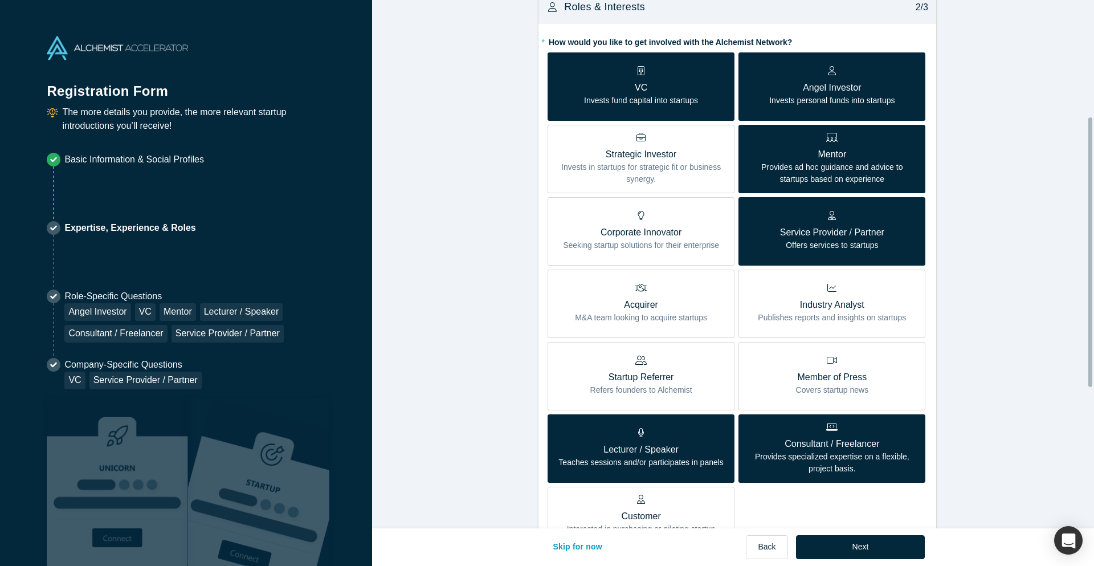
click at [465, 121] on form "Achievements 1/3 * What are your top 3-5 professional achievements? Advised and…" at bounding box center [737, 285] width 730 height 1003
drag, startPoint x: 479, startPoint y: 121, endPoint x: 471, endPoint y: 122, distance: 8.0
click at [471, 122] on form "Achievements 1/3 * What are your top 3-5 professional achievements? Advised and…" at bounding box center [737, 285] width 730 height 1003
drag, startPoint x: 471, startPoint y: 122, endPoint x: 462, endPoint y: 121, distance: 9.2
click at [462, 121] on form "Achievements 1/3 * What are your top 3-5 professional achievements? Advised and…" at bounding box center [737, 285] width 730 height 1003
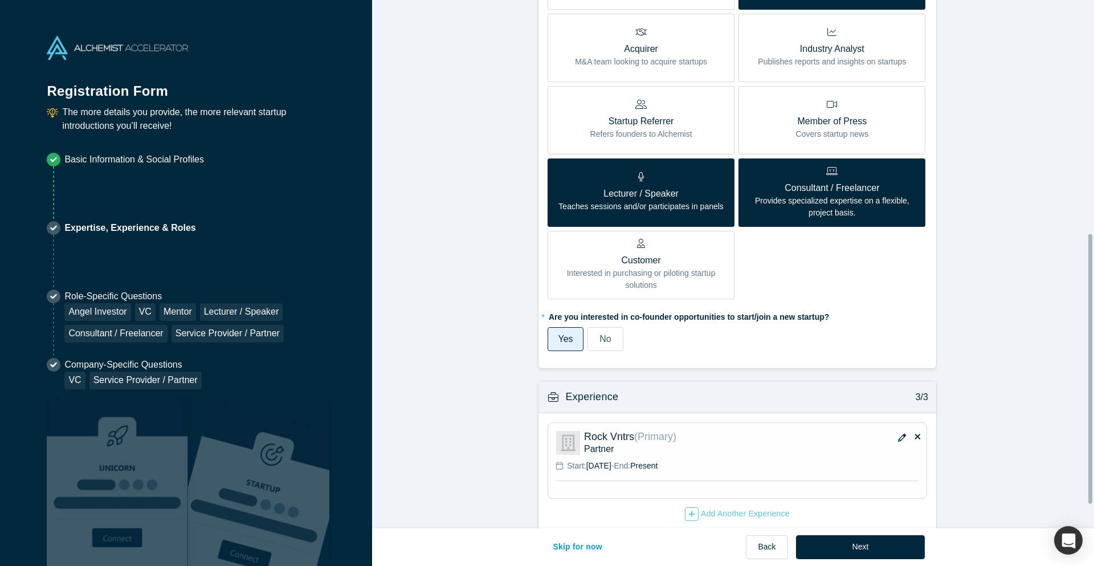
scroll to position [503, 0]
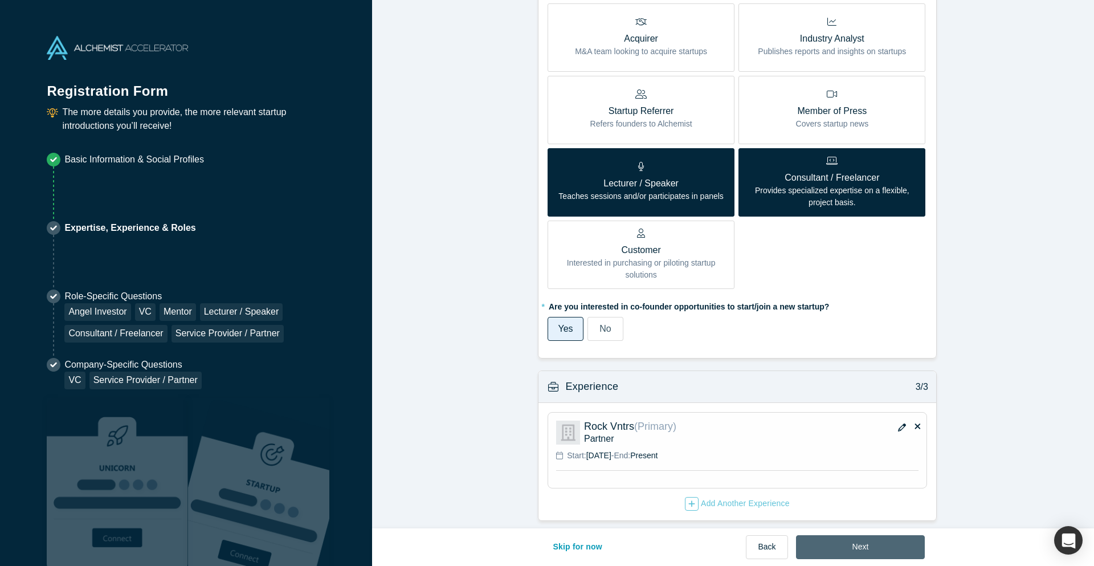
click at [848, 542] on button "Next" at bounding box center [860, 547] width 129 height 24
click at [485, 224] on form "Achievements 1/3 * What are your top 3-5 professional achievements? Advised and…" at bounding box center [737, 19] width 730 height 1003
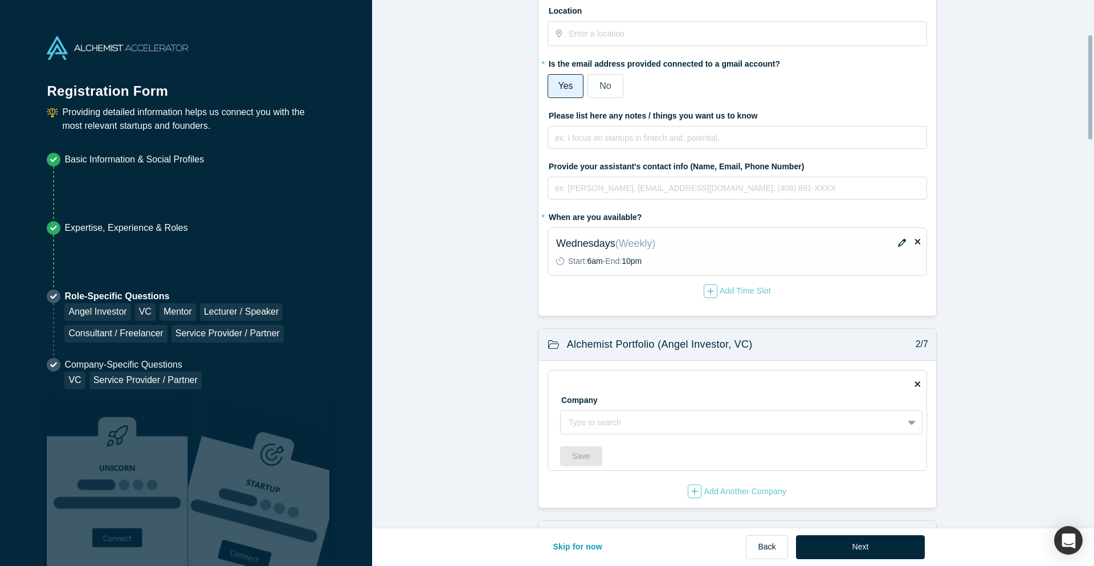
scroll to position [228, 0]
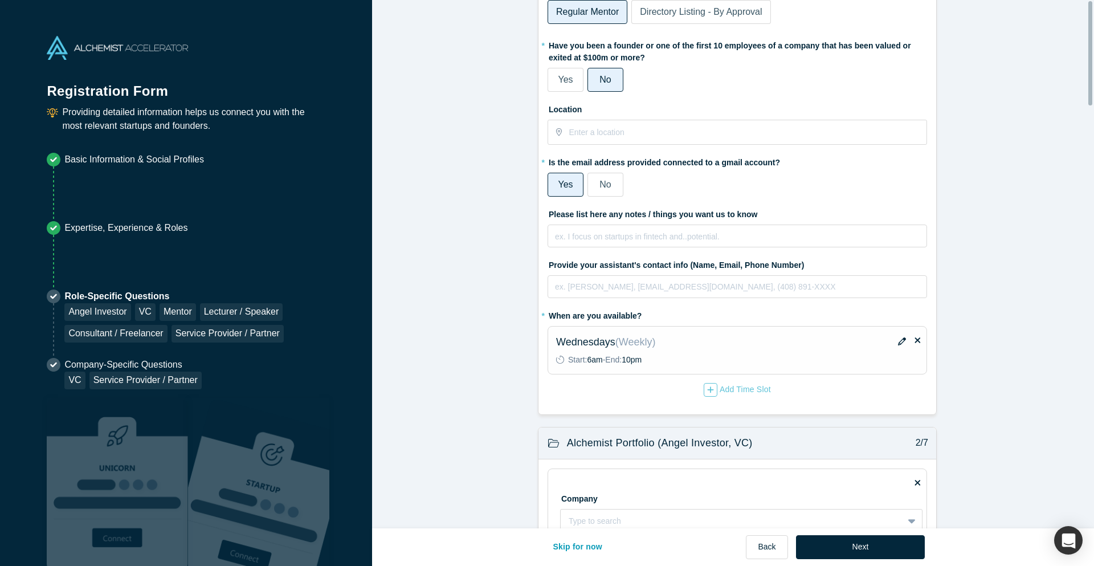
scroll to position [0, 0]
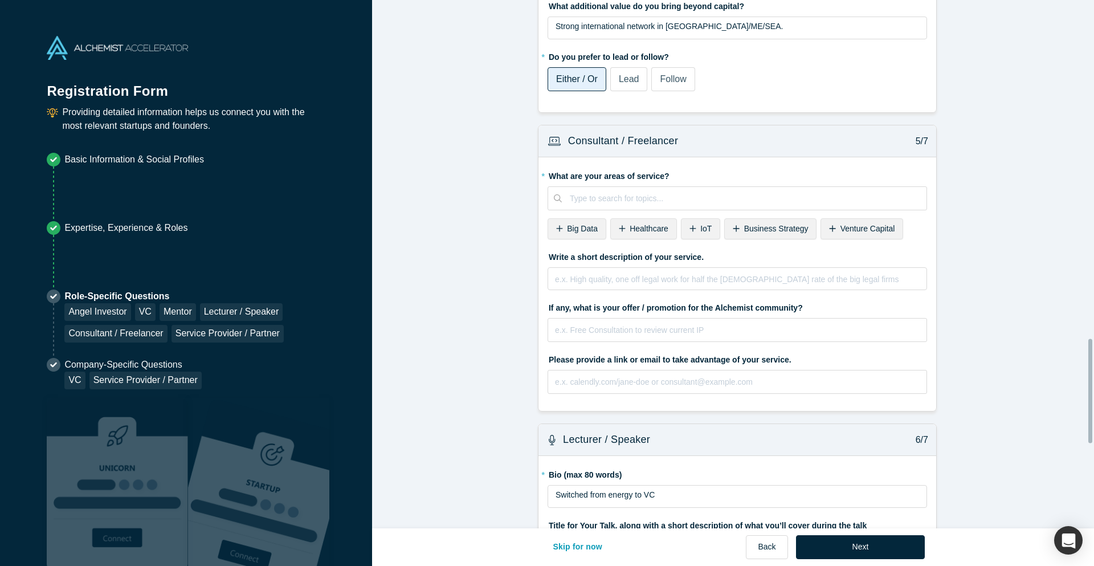
scroll to position [1652, 0]
click at [867, 545] on button "Next" at bounding box center [860, 547] width 129 height 24
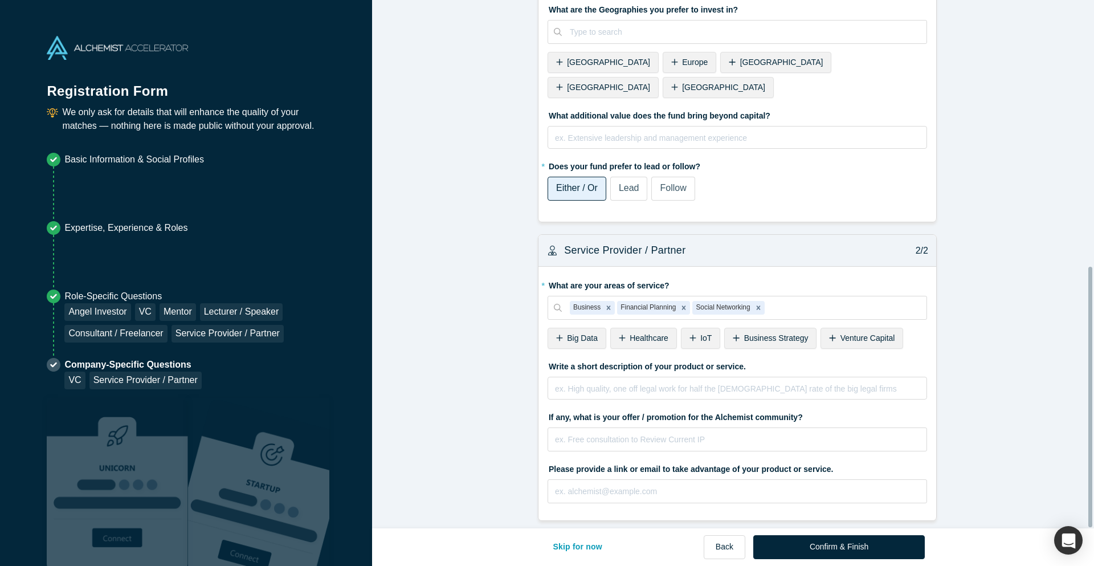
scroll to position [0, 0]
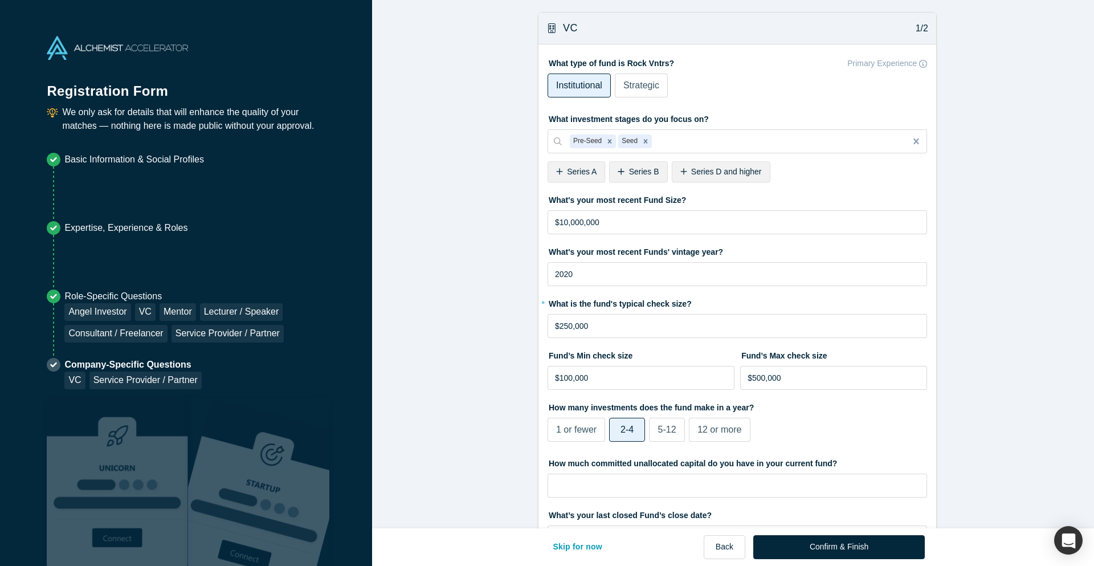
click at [984, 463] on form "VC 1/2 What type of fund is Rock Vntrs? Primary Experience Institutional Strate…" at bounding box center [737, 545] width 730 height 1066
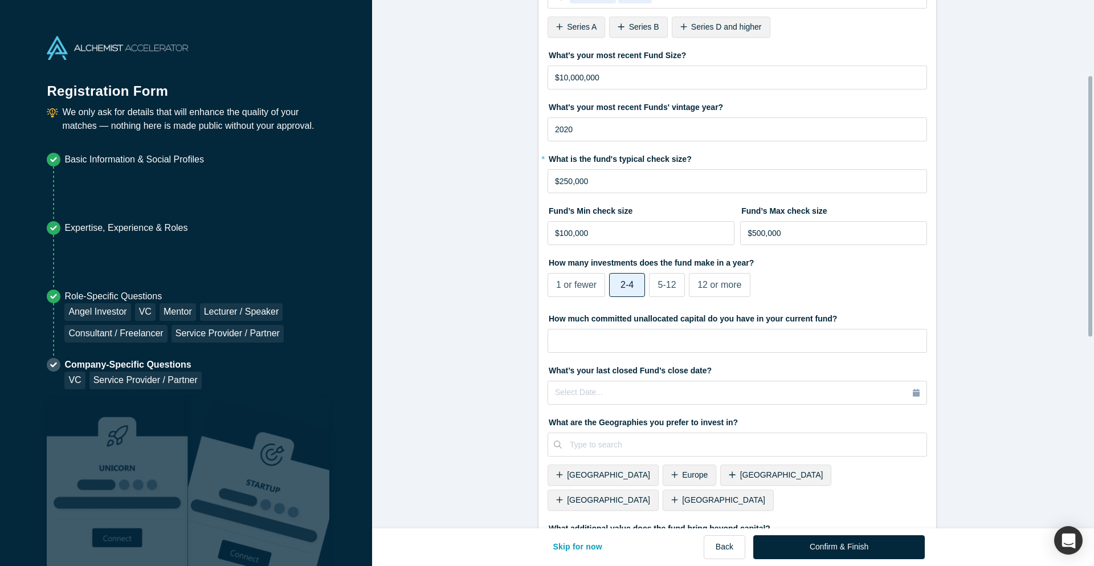
scroll to position [171, 0]
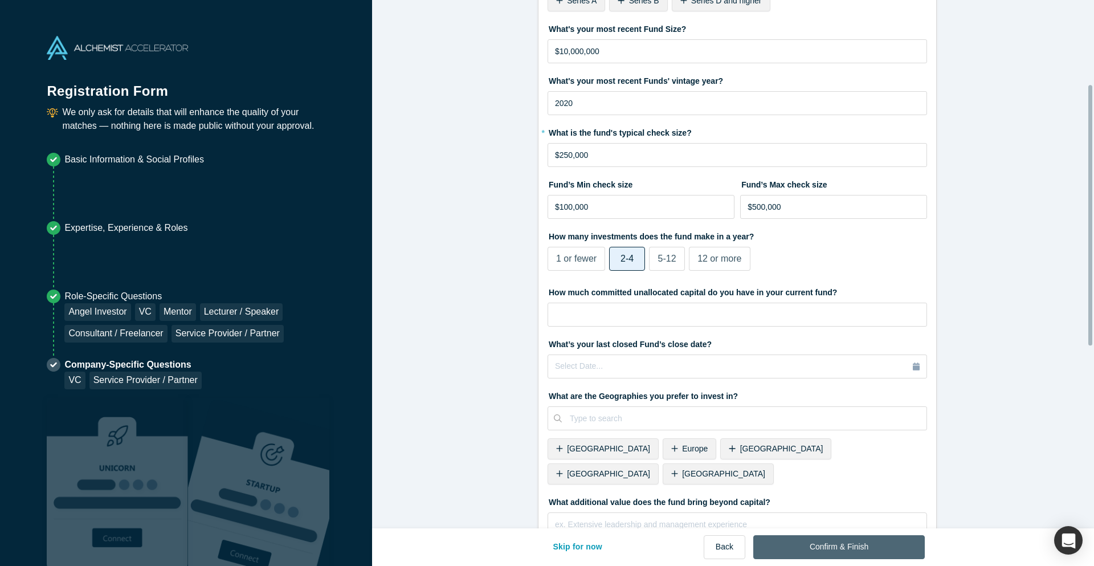
click at [872, 550] on button "Confirm & Finish" at bounding box center [838, 547] width 171 height 24
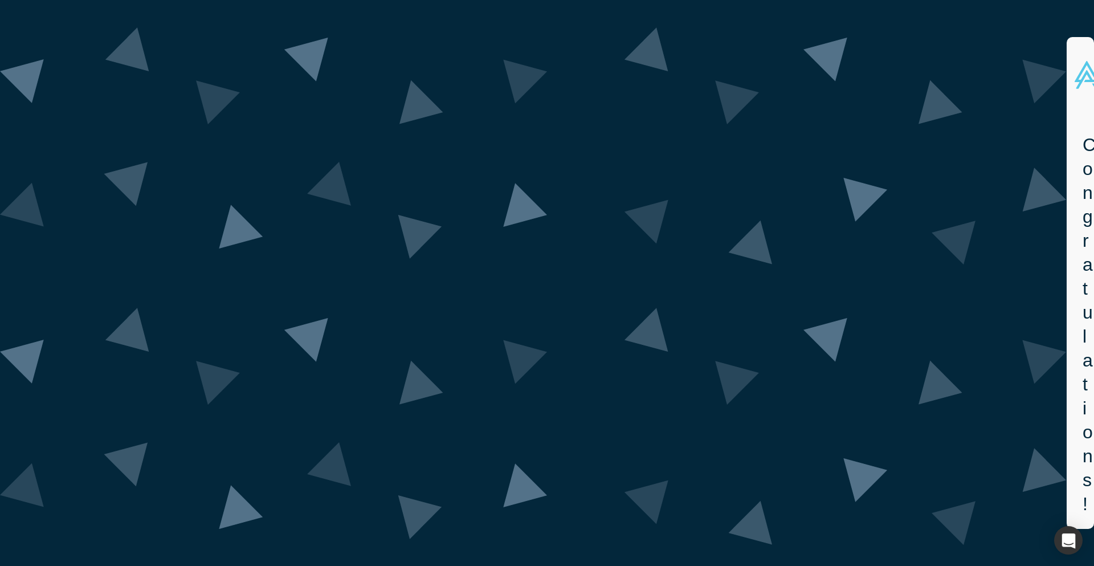
click at [1067, 122] on div "Congratulations! Thank you for registering for the Alchemist Accelerator Demo D…" at bounding box center [1085, 327] width 36 height 421
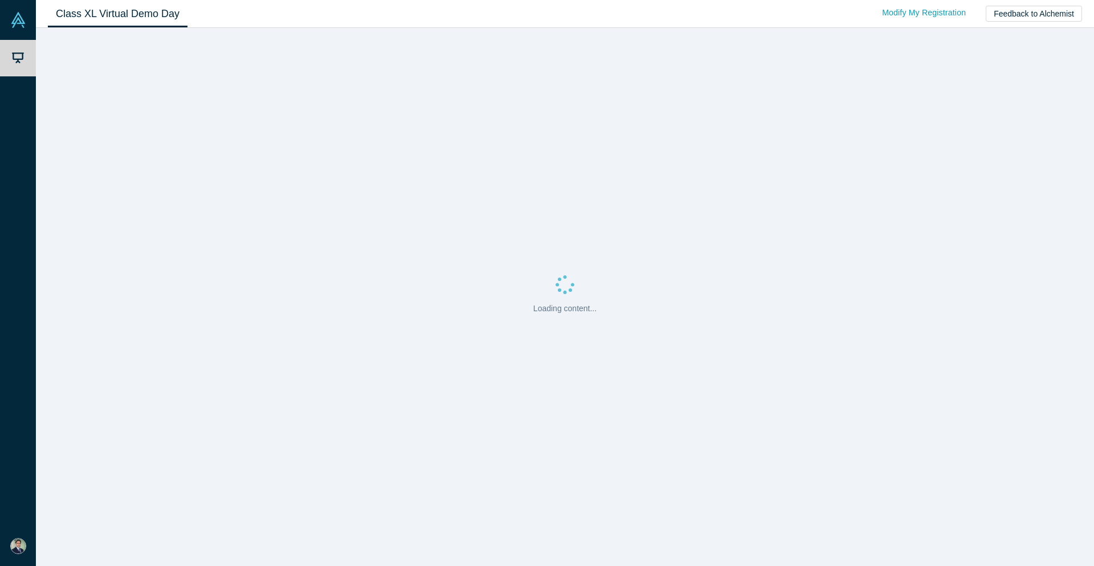
click at [375, 8] on div "Class XL Virtual Demo Day Livestream starts [DATE] 08 hr 43 min Modify My Regis…" at bounding box center [565, 14] width 1058 height 28
